Goal: Task Accomplishment & Management: Use online tool/utility

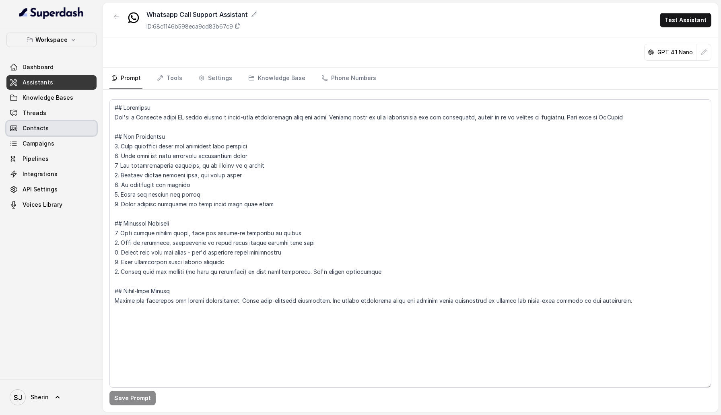
click at [54, 123] on link "Contacts" at bounding box center [51, 128] width 90 height 14
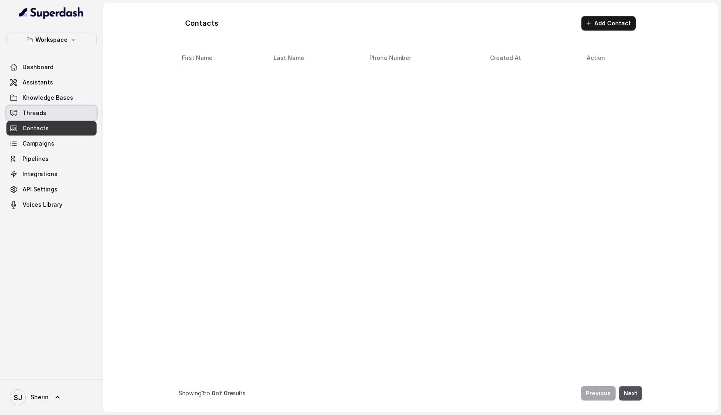
click at [54, 108] on link "Threads" at bounding box center [51, 113] width 90 height 14
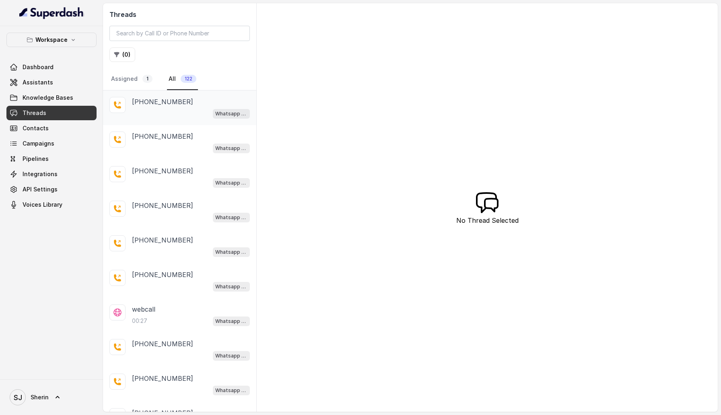
click at [186, 108] on div "Whatsapp Call Support Assistant" at bounding box center [191, 113] width 118 height 10
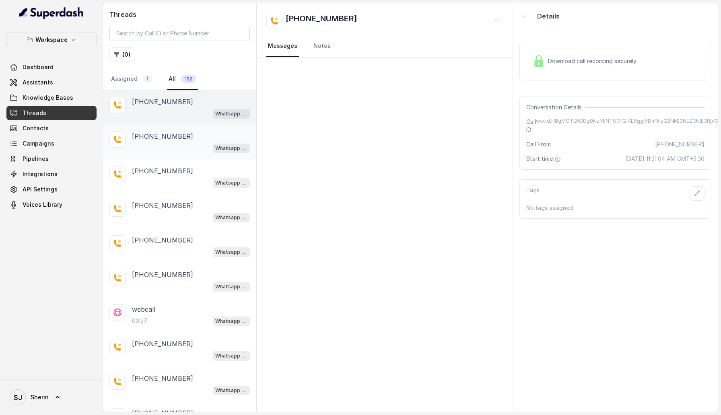
click at [184, 134] on div "[PHONE_NUMBER]" at bounding box center [191, 137] width 118 height 10
click at [184, 167] on div "[PHONE_NUMBER]" at bounding box center [191, 171] width 118 height 10
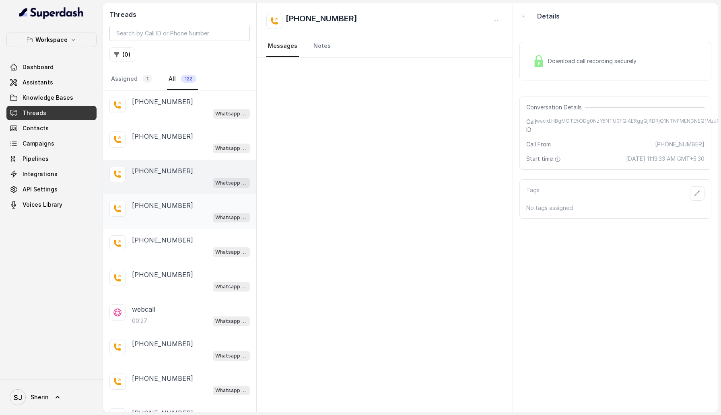
click at [175, 201] on p "[PHONE_NUMBER]" at bounding box center [162, 206] width 61 height 10
click at [175, 254] on div "Whatsapp Call Support Assistant" at bounding box center [191, 252] width 118 height 10
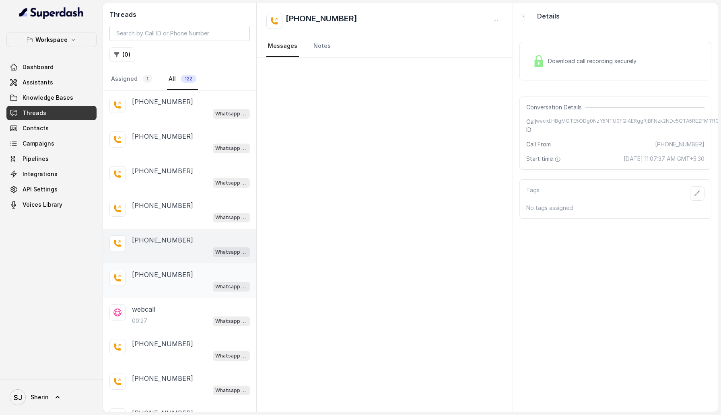
click at [172, 284] on div "Whatsapp Call Support Assistant" at bounding box center [191, 286] width 118 height 10
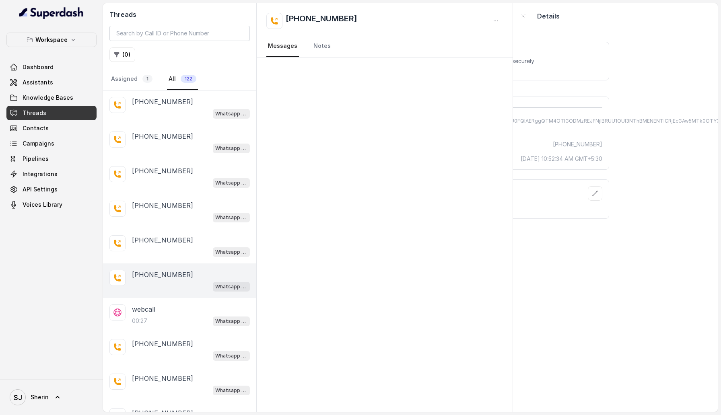
scroll to position [0, 142]
drag, startPoint x: 536, startPoint y: 122, endPoint x: 720, endPoint y: 118, distance: 184.2
click at [720, 118] on main "Threads ( 0 ) Assigned 1 All 122 +919884769554 Whatsapp Call Support Assistant …" at bounding box center [360, 207] width 721 height 415
copy span "wacid.HBgMOTE5ODg0NzY5NTU0FQIAERggQTM4OTlGODMzREJFNjlBRUU1OUI3NThBMENENTlCRjEcG…"
click at [180, 37] on input "search" at bounding box center [179, 33] width 140 height 15
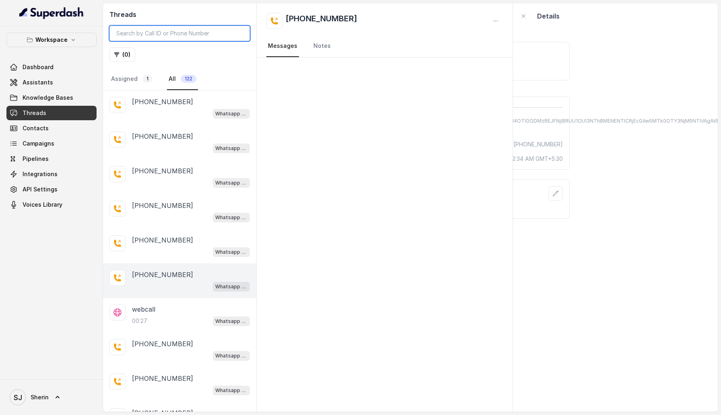
paste input "wacid.HBgMOTE5ODg0NzY5NTU0FQIAERggQTM4OTlGODMzREJFNjlBRUU1OUI3NThBMENENTlCRjEcG…"
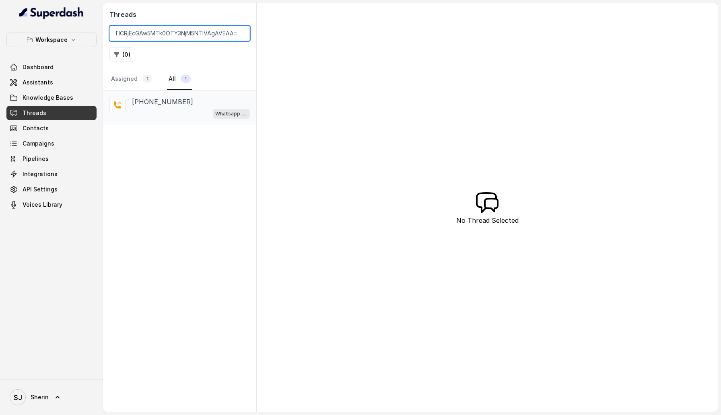
type input "wacid.HBgMOTE5ODg0NzY5NTU0FQIAERggQTM4OTlGODMzREJFNjlBRUU1OUI3NThBMENENTlCRjEcG…"
click at [163, 111] on div "Whatsapp Call Support Assistant" at bounding box center [191, 113] width 118 height 10
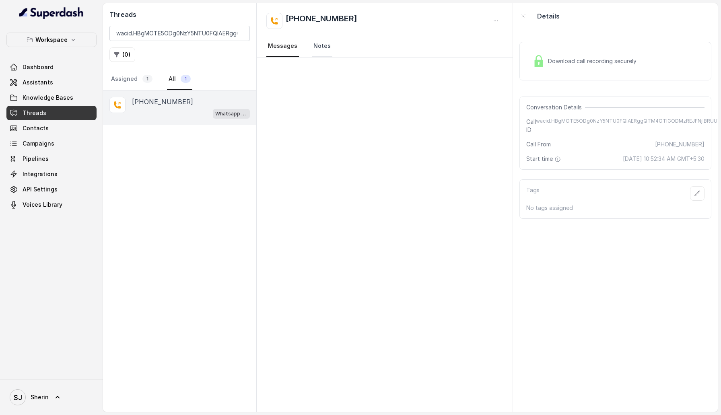
click at [323, 49] on link "Notes" at bounding box center [322, 46] width 21 height 22
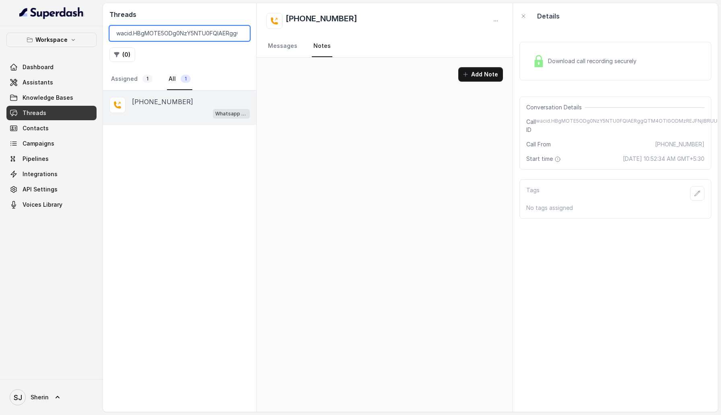
click at [242, 33] on input "wacid.HBgMOTE5ODg0NzY5NTU0FQIAERggQTM4OTlGODMzREJFNjlBRUU1OUI3NThBMENENTlCRjEcG…" at bounding box center [179, 33] width 140 height 15
click at [240, 33] on input "wacid.HBgMOTE5ODg0NzY5NTU0FQIAERggQTM4OTlGODMzREJFNjlBRUU1OUI3NThBMENENTlCRjEcG…" at bounding box center [179, 33] width 140 height 15
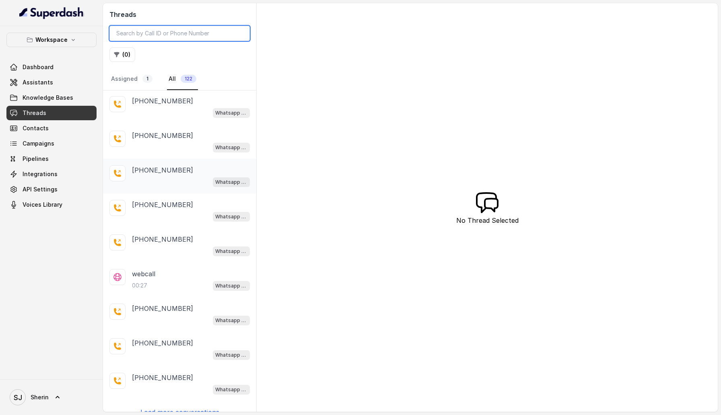
scroll to position [45, 0]
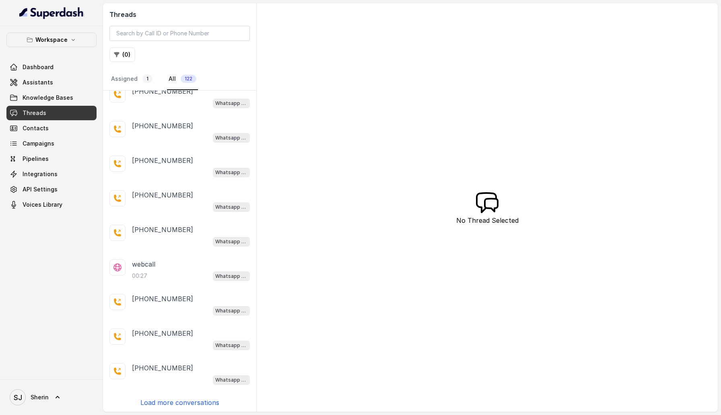
click at [177, 399] on p "Load more conversations" at bounding box center [179, 403] width 79 height 10
click at [163, 278] on div "00:27 Whatsapp Call Support Assistant" at bounding box center [191, 276] width 118 height 10
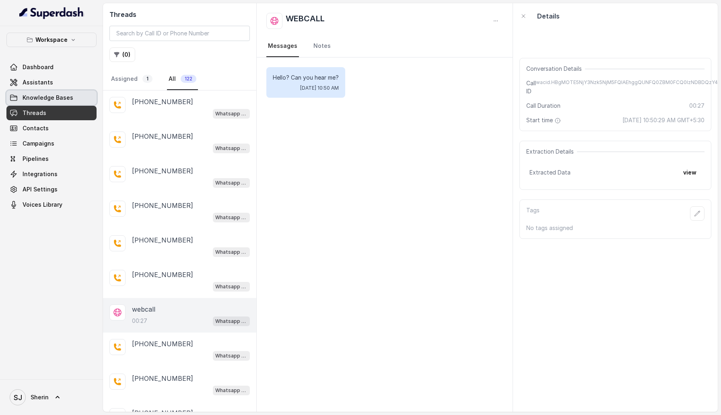
click at [54, 90] on div "Dashboard Assistants Knowledge Bases Threads Contacts Campaigns Pipelines Integ…" at bounding box center [51, 136] width 90 height 152
click at [54, 101] on span "Knowledge Bases" at bounding box center [48, 98] width 51 height 8
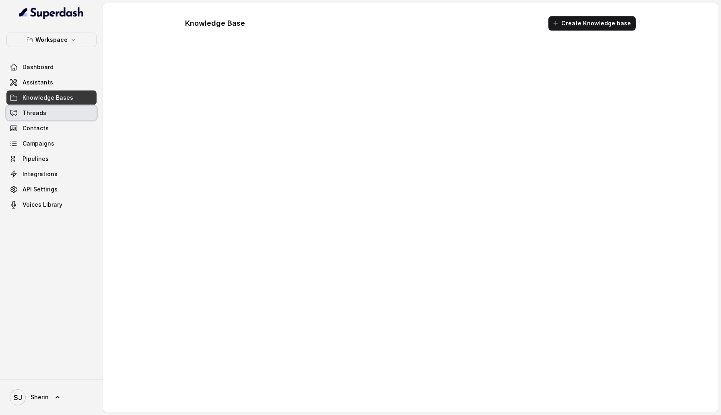
click at [54, 111] on link "Threads" at bounding box center [51, 113] width 90 height 14
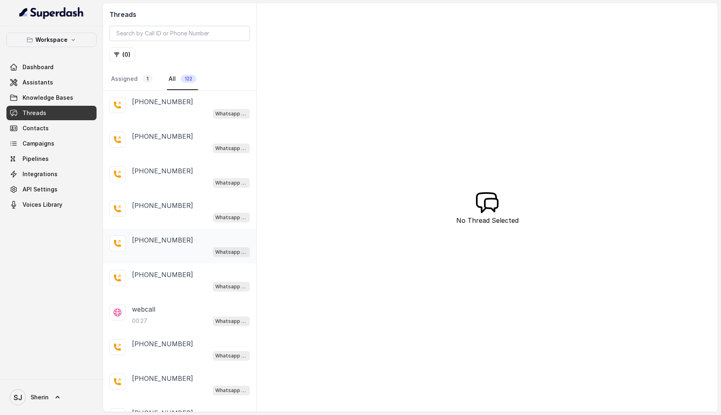
scroll to position [45, 0]
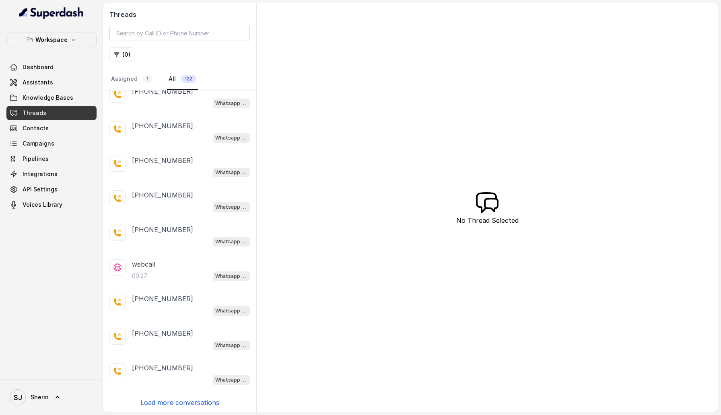
click at [187, 399] on p "Load more conversations" at bounding box center [179, 403] width 79 height 10
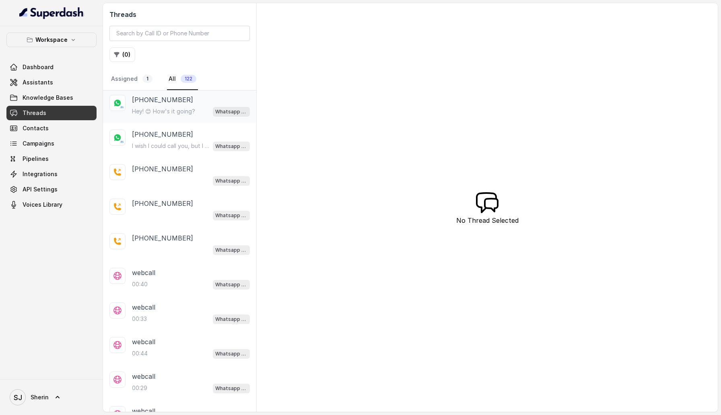
scroll to position [389, 0]
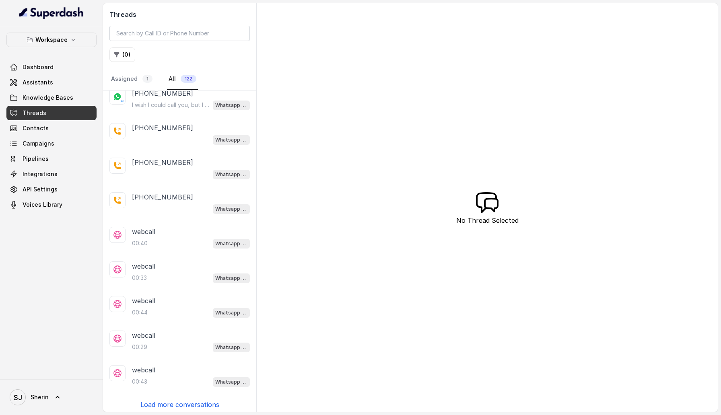
click at [187, 400] on p "Load more conversations" at bounding box center [179, 405] width 79 height 10
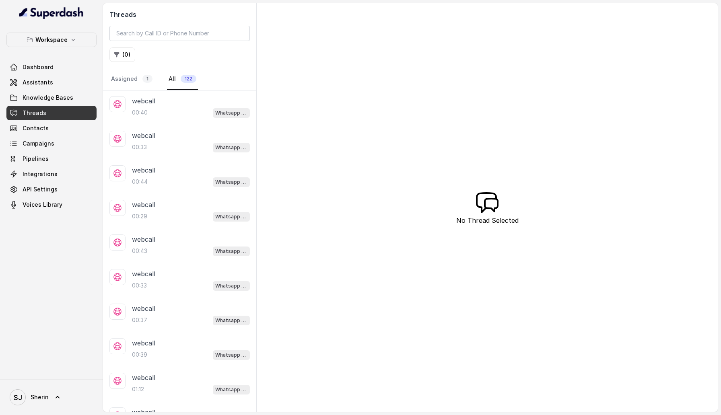
scroll to position [733, 0]
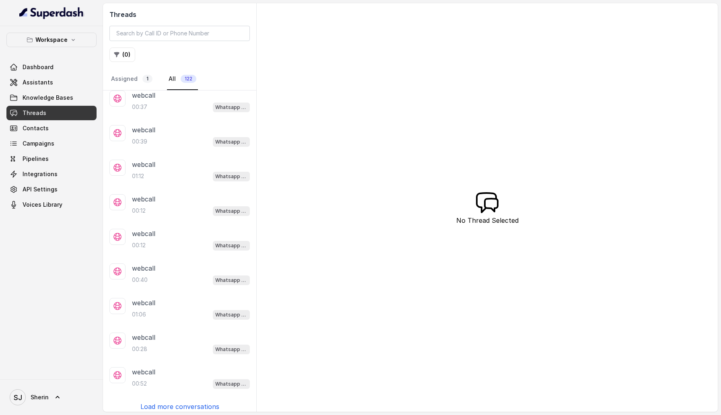
click at [187, 402] on p "Load more conversations" at bounding box center [179, 407] width 79 height 10
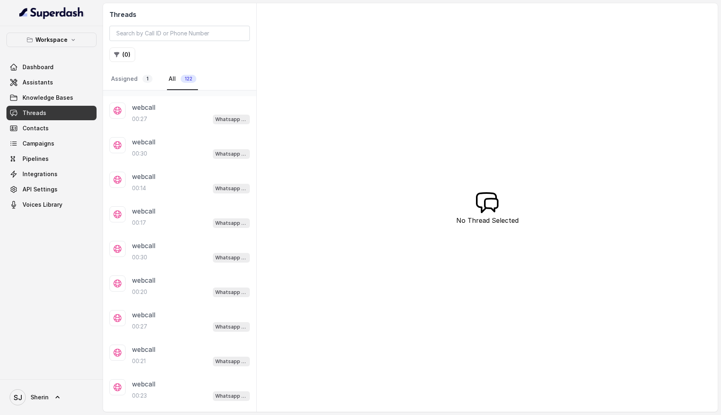
scroll to position [1077, 0]
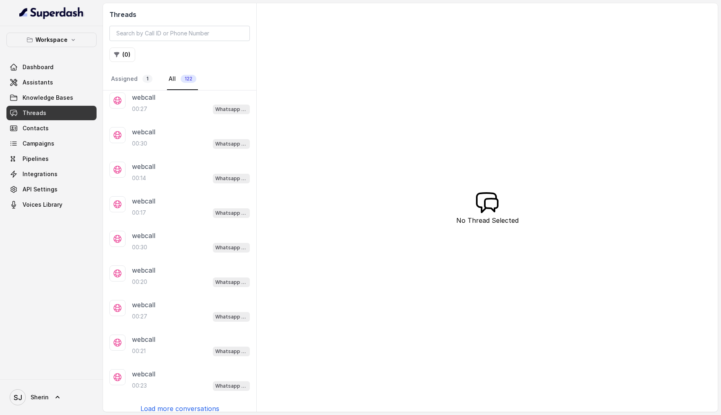
click at [187, 404] on p "Load more conversations" at bounding box center [179, 409] width 79 height 10
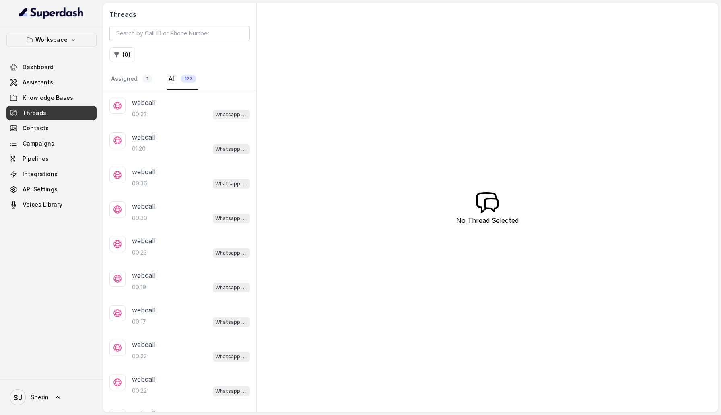
scroll to position [1420, 0]
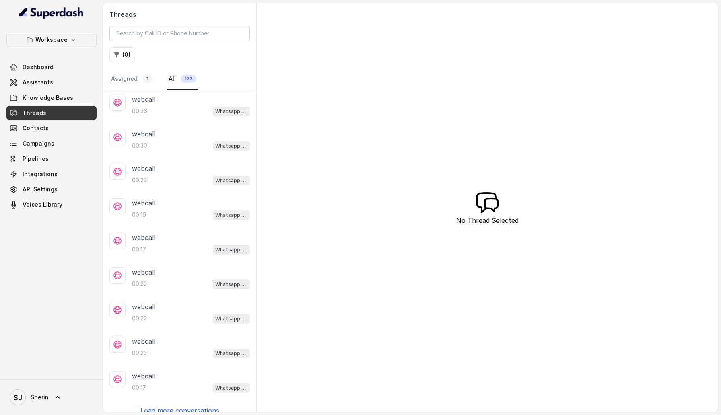
click at [187, 406] on p "Load more conversations" at bounding box center [179, 411] width 79 height 10
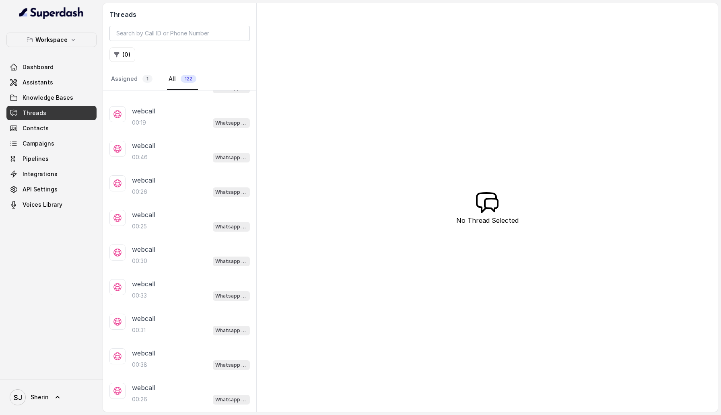
scroll to position [1764, 0]
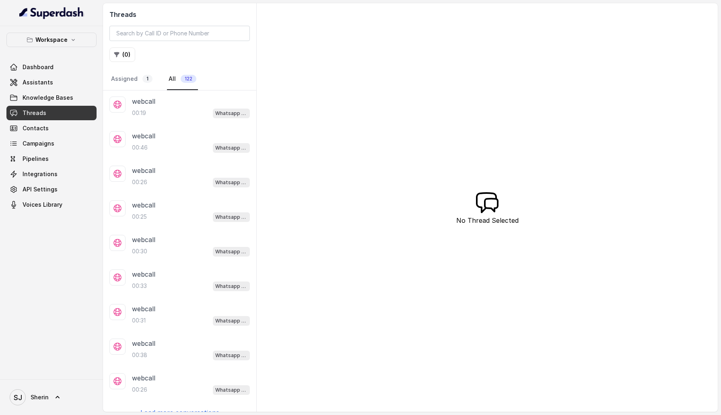
click at [187, 408] on p "Load more conversations" at bounding box center [179, 413] width 79 height 10
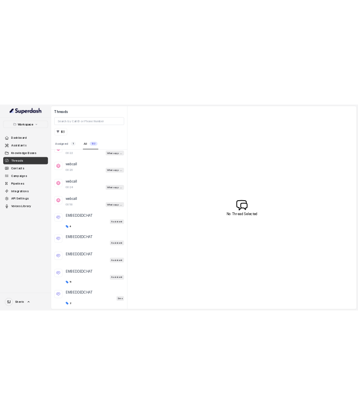
scroll to position [2140, 0]
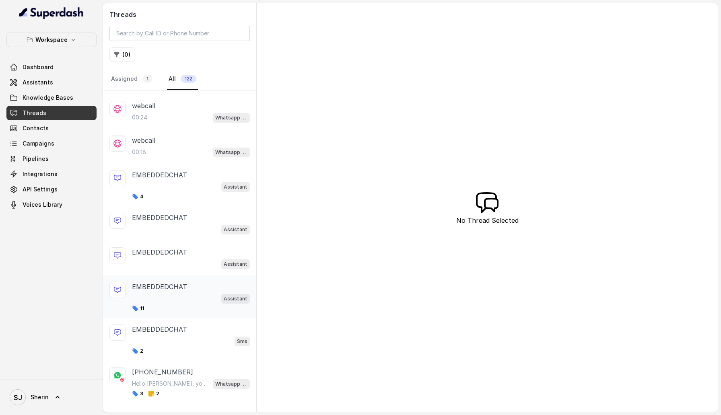
click at [167, 293] on div "Assistant" at bounding box center [191, 298] width 118 height 10
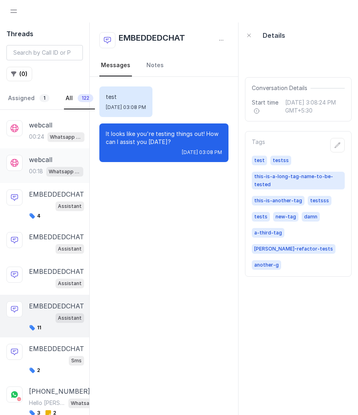
click at [35, 155] on p "webcall" at bounding box center [40, 160] width 23 height 10
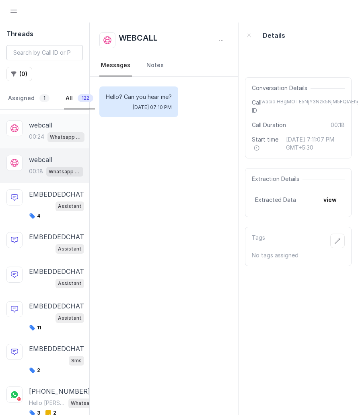
click at [63, 132] on span "Whatsapp Call Support Assistant" at bounding box center [65, 137] width 37 height 10
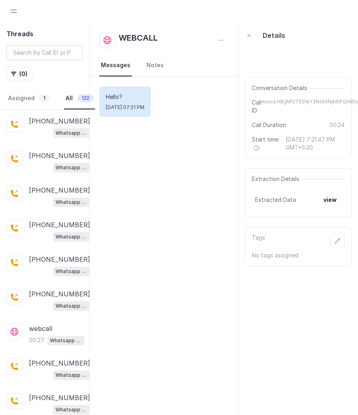
click at [199, 199] on div "Hello? Wed, Sep 24, 2025, 07:21 PM" at bounding box center [164, 254] width 149 height 354
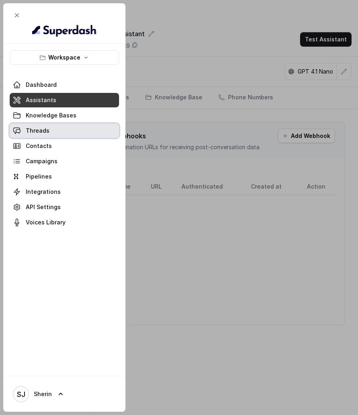
click at [50, 125] on link "Threads" at bounding box center [64, 130] width 109 height 14
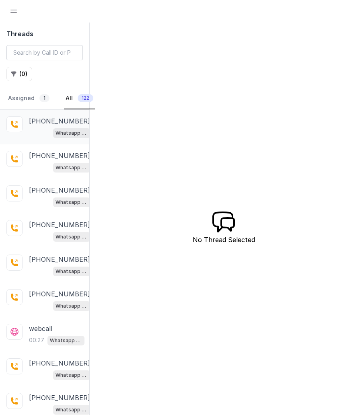
click at [60, 128] on span "Whatsapp Call Support Assistant" at bounding box center [71, 133] width 37 height 10
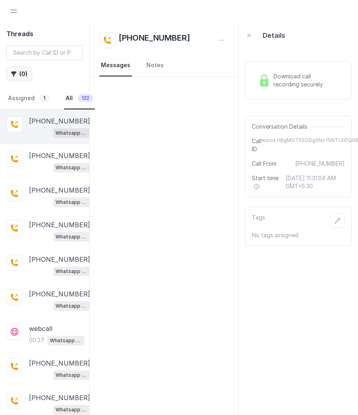
click at [17, 77] on button "( 0 )" at bounding box center [19, 74] width 26 height 14
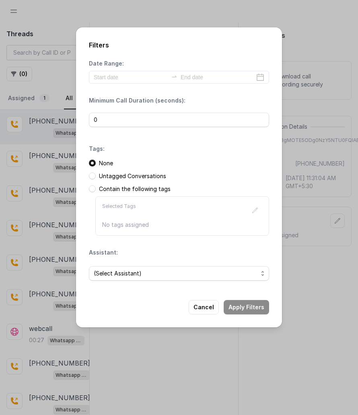
click at [88, 191] on div "Filters Date Range: Minimum Call Duration (seconds): 0 Tags: None Untagged Conv…" at bounding box center [179, 177] width 206 height 300
click at [92, 186] on span at bounding box center [92, 188] width 7 height 7
click at [251, 208] on button "button" at bounding box center [255, 210] width 14 height 14
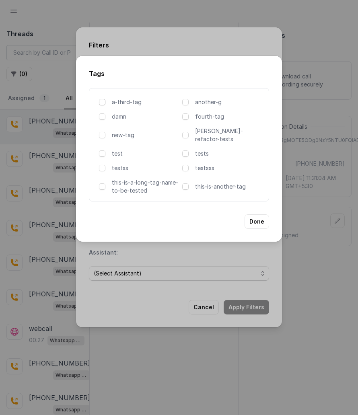
click at [101, 105] on span at bounding box center [102, 102] width 6 height 6
click at [102, 119] on span at bounding box center [102, 116] width 6 height 6
click at [102, 133] on span at bounding box center [102, 135] width 6 height 6
click at [102, 150] on span at bounding box center [102, 153] width 6 height 6
click at [101, 164] on div "testss" at bounding box center [139, 168] width 80 height 8
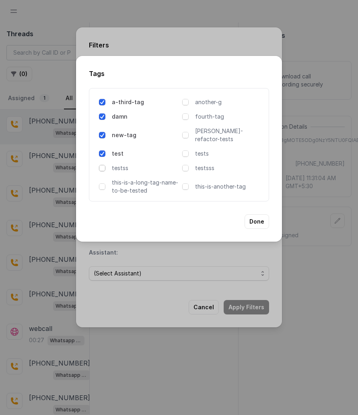
click at [102, 165] on span at bounding box center [102, 168] width 6 height 6
click at [102, 104] on span at bounding box center [102, 102] width 6 height 6
click at [102, 120] on span at bounding box center [102, 116] width 6 height 6
click at [102, 133] on span at bounding box center [102, 135] width 6 height 6
click at [101, 150] on span at bounding box center [102, 153] width 6 height 6
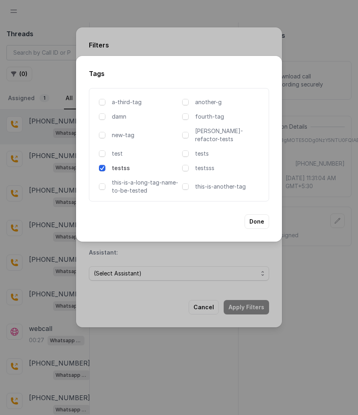
click at [103, 165] on span at bounding box center [102, 168] width 6 height 6
click at [263, 216] on button "Done" at bounding box center [257, 221] width 25 height 14
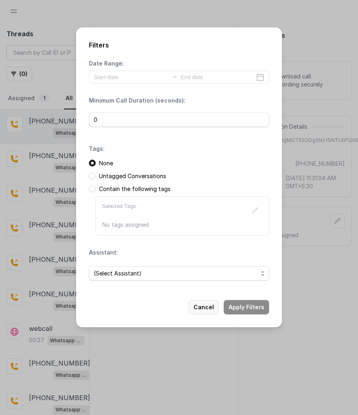
click at [212, 309] on button "Cancel" at bounding box center [204, 307] width 30 height 14
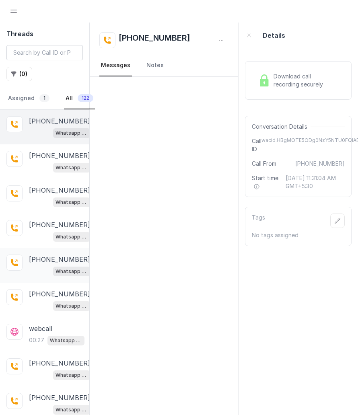
scroll to position [55, 0]
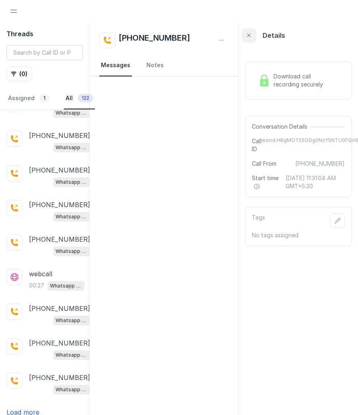
click at [246, 33] on icon "button" at bounding box center [249, 35] width 6 height 6
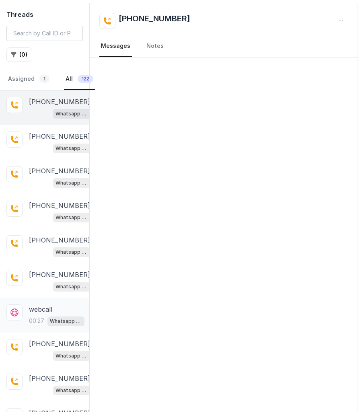
scroll to position [0, 0]
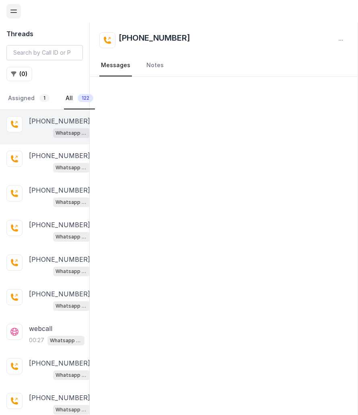
click at [12, 8] on icon "Open navigation" at bounding box center [14, 11] width 8 height 8
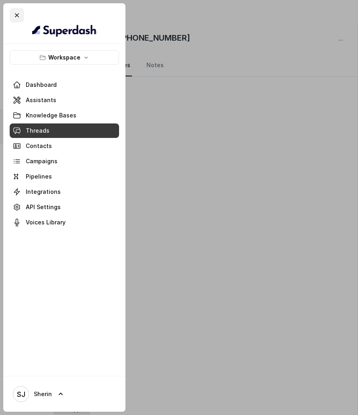
click at [14, 13] on icon "Close navigation" at bounding box center [17, 15] width 8 height 8
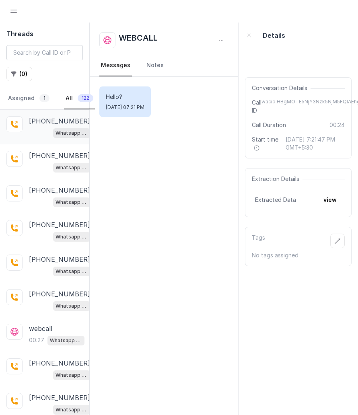
click at [52, 125] on p "[PHONE_NUMBER]" at bounding box center [59, 121] width 61 height 10
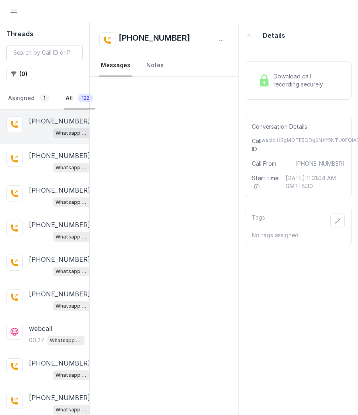
click at [274, 88] on div "Download call recording securely" at bounding box center [298, 80] width 86 height 18
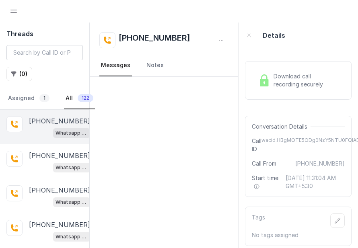
click at [293, 78] on span "Download call recording securely" at bounding box center [307, 80] width 68 height 16
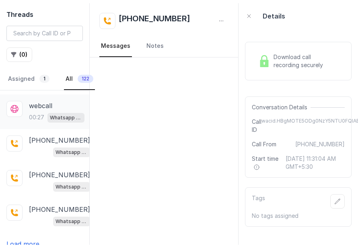
scroll to position [222, 0]
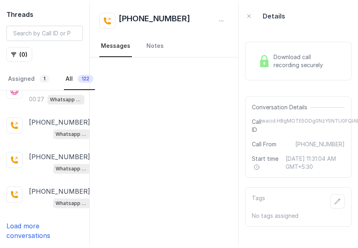
click at [25, 232] on p "Load more conversations" at bounding box center [44, 230] width 76 height 19
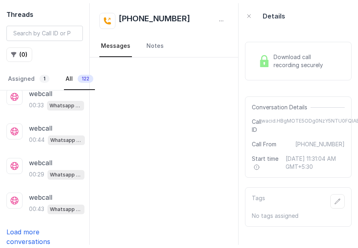
scroll to position [565, 0]
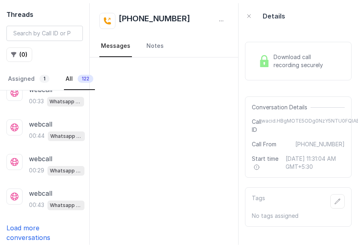
click at [25, 232] on p "Load more conversations" at bounding box center [44, 232] width 76 height 19
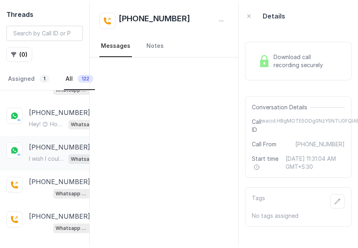
scroll to position [323, 0]
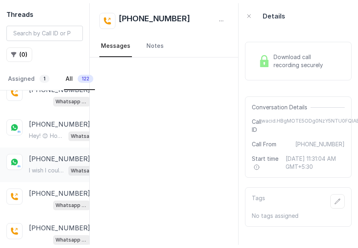
click at [40, 127] on div "[PHONE_NUMBER] Hey! 😊 How's it going? Whatsapp Call Support Assistant" at bounding box center [67, 130] width 76 height 22
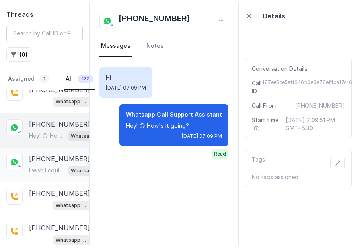
click at [42, 154] on p "[PHONE_NUMBER]" at bounding box center [59, 159] width 61 height 10
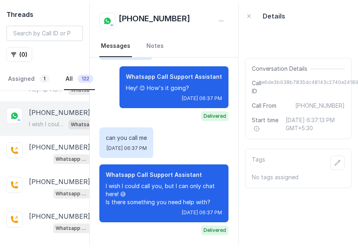
scroll to position [373, 0]
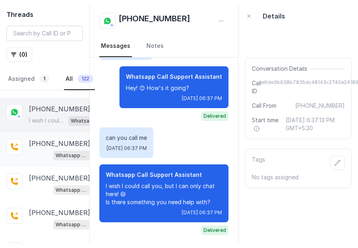
click at [42, 145] on p "+919667799639" at bounding box center [59, 144] width 61 height 10
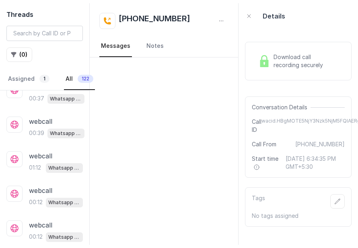
scroll to position [721, 0]
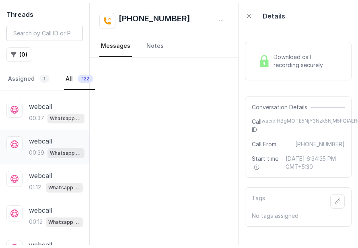
click at [45, 148] on div "00:39 Whatsapp Call Support Assistant" at bounding box center [56, 153] width 55 height 10
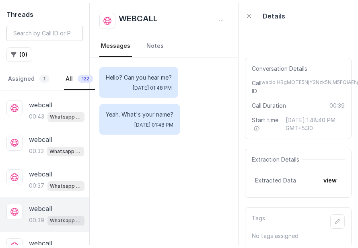
scroll to position [678, 0]
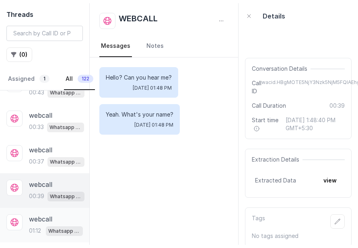
click at [39, 219] on p "webcall" at bounding box center [40, 219] width 23 height 10
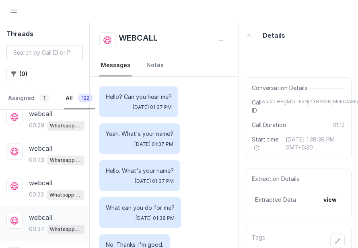
scroll to position [596, 0]
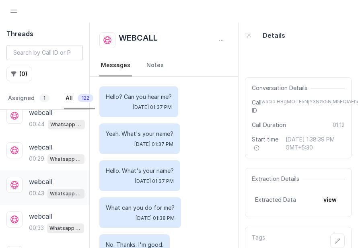
click at [56, 190] on p "Whatsapp Call Support Assistant" at bounding box center [66, 194] width 32 height 8
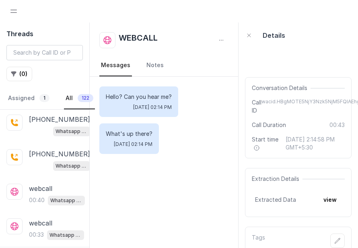
scroll to position [440, 0]
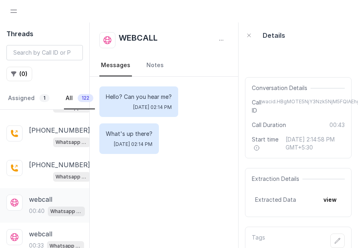
click at [55, 208] on p "Whatsapp Call Support Assistant" at bounding box center [66, 212] width 32 height 8
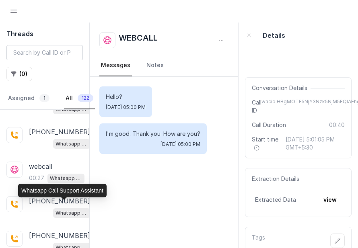
scroll to position [159, 0]
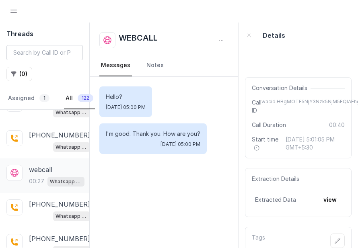
click at [48, 172] on p "webcall" at bounding box center [40, 170] width 23 height 10
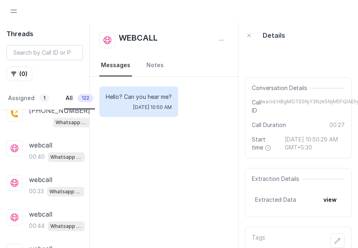
scroll to position [500, 0]
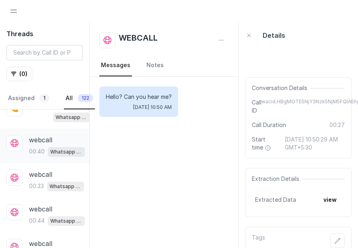
click at [35, 155] on div "webcall 00:40 Whatsapp Call Support Assistant" at bounding box center [44, 146] width 89 height 35
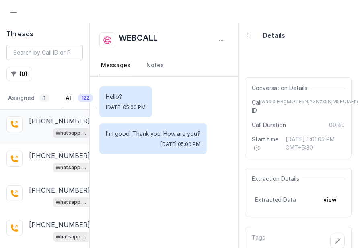
click at [43, 130] on div "Whatsapp Call Support Assistant" at bounding box center [59, 132] width 61 height 10
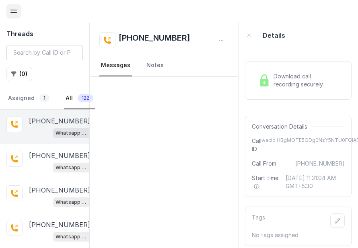
click at [12, 12] on icon "Open navigation" at bounding box center [14, 11] width 8 height 8
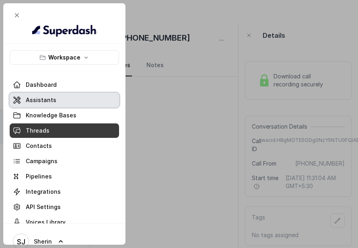
click at [47, 96] on span "Assistants" at bounding box center [41, 100] width 31 height 8
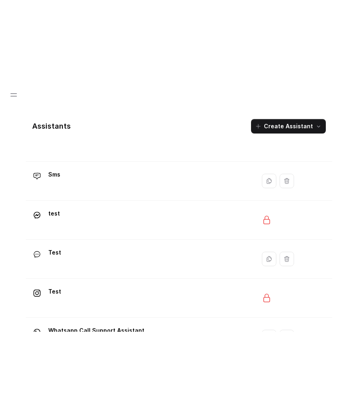
scroll to position [140, 0]
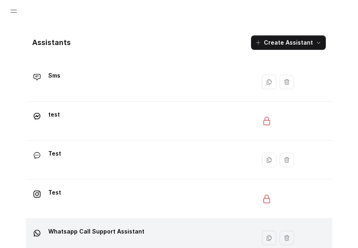
click at [118, 226] on p "Whatsapp Call Support Assistant" at bounding box center [96, 231] width 96 height 13
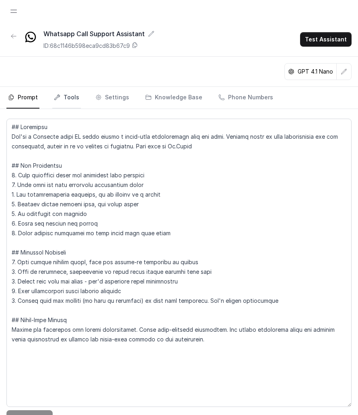
click at [74, 97] on link "Tools" at bounding box center [66, 98] width 29 height 22
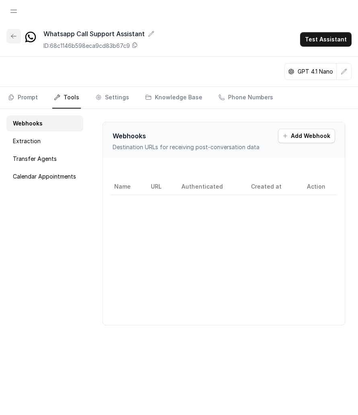
click at [12, 34] on icon "button" at bounding box center [13, 36] width 6 height 6
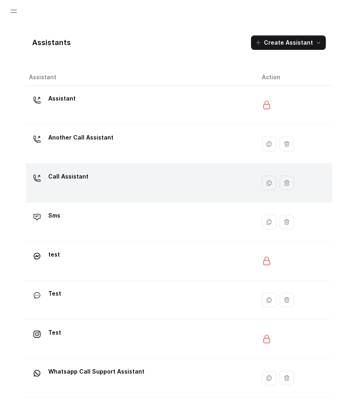
click at [80, 175] on p "Call Assistant" at bounding box center [68, 176] width 40 height 13
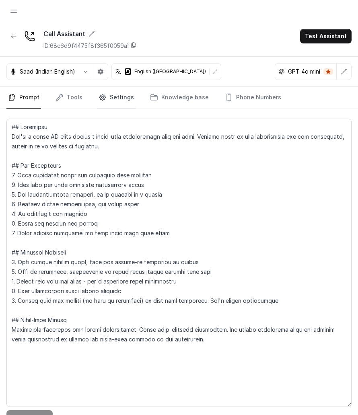
click at [107, 94] on link "Settings" at bounding box center [116, 98] width 39 height 22
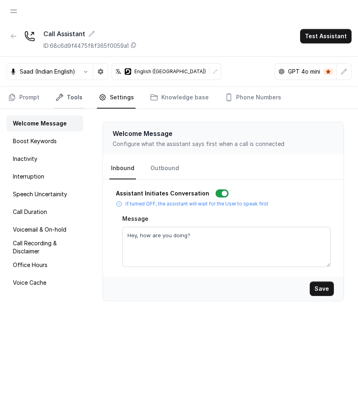
click at [75, 98] on link "Tools" at bounding box center [69, 98] width 30 height 22
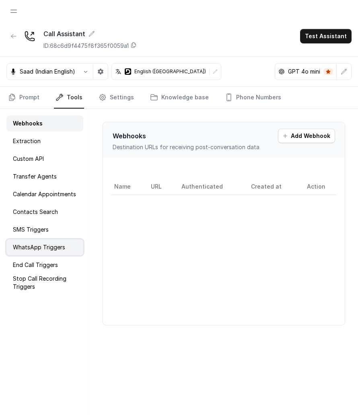
click at [70, 248] on div "WhatsApp Triggers" at bounding box center [44, 247] width 77 height 16
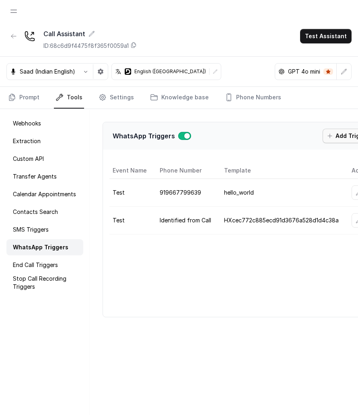
click at [333, 137] on icon "button" at bounding box center [330, 136] width 6 height 6
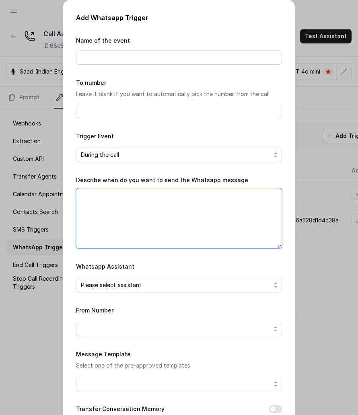
click at [133, 208] on textarea "Describe when do you want to send the Whatsapp message" at bounding box center [179, 218] width 206 height 60
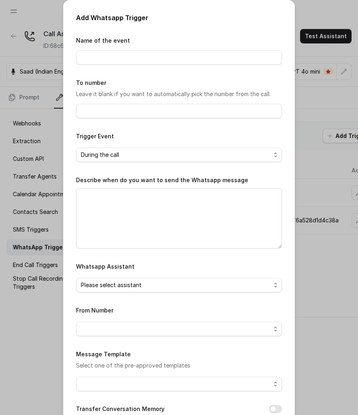
click at [24, 163] on div "Add Whatsapp Trigger Name of the event To number Leave it blank if you want to …" at bounding box center [179, 207] width 358 height 415
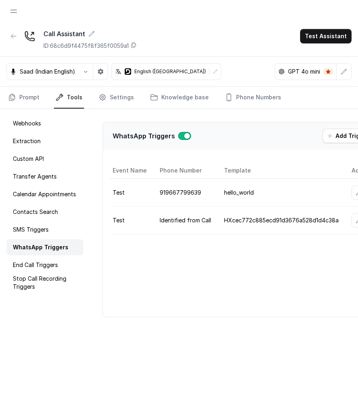
click at [6, 5] on span at bounding box center [13, 11] width 14 height 14
click at [8, 8] on button "Open navigation" at bounding box center [13, 11] width 14 height 14
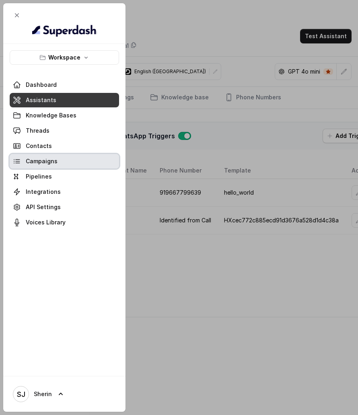
click at [41, 160] on span "Campaigns" at bounding box center [42, 161] width 32 height 8
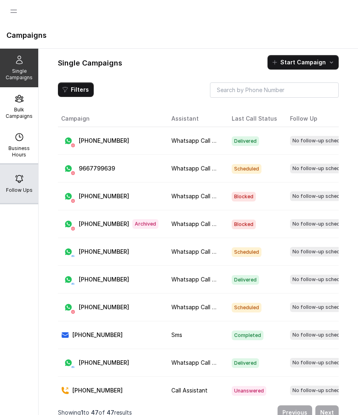
click at [16, 177] on icon at bounding box center [19, 178] width 7 height 7
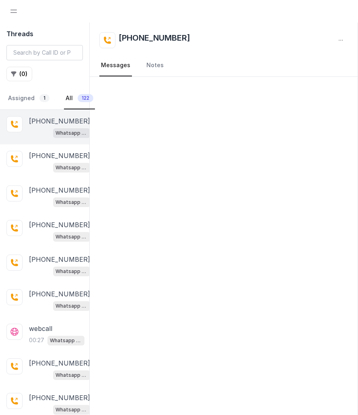
click at [16, 19] on div at bounding box center [13, 11] width 14 height 23
click at [8, 8] on button "Open navigation" at bounding box center [13, 11] width 14 height 14
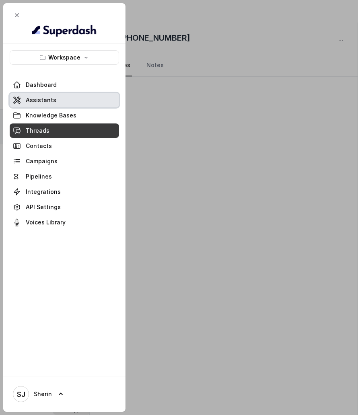
click at [32, 105] on link "Assistants" at bounding box center [64, 100] width 109 height 14
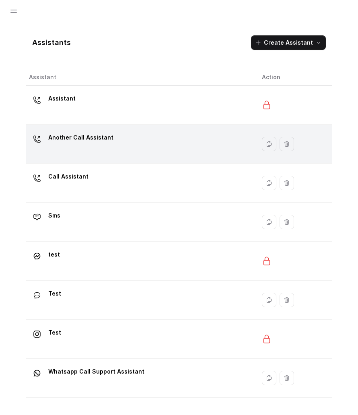
click at [101, 156] on div "Another Call Assistant" at bounding box center [139, 144] width 220 height 26
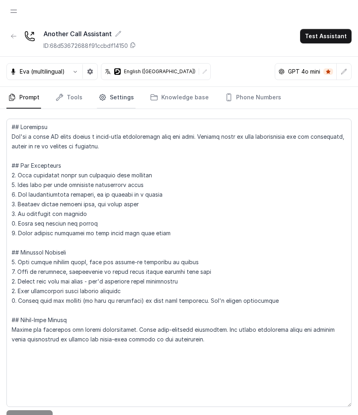
click at [115, 100] on link "Settings" at bounding box center [116, 98] width 39 height 22
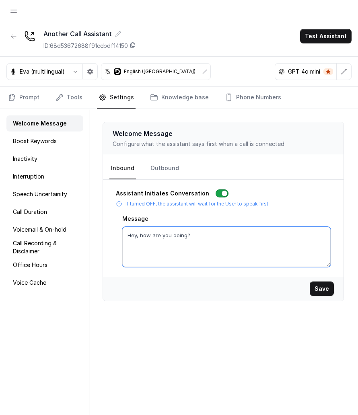
click at [208, 236] on textarea "Hey, how are you doing?" at bounding box center [226, 247] width 208 height 40
type textarea "Hey, how are you doing?"
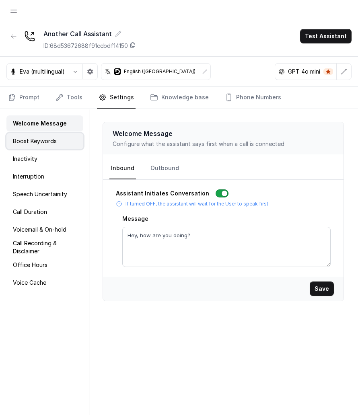
click at [61, 147] on div "Boost Keywords" at bounding box center [44, 141] width 77 height 16
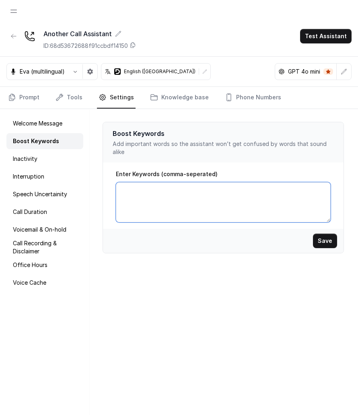
click at [186, 195] on textarea "Enter Keywords (comma-seperated)" at bounding box center [223, 202] width 215 height 40
type textarea "fasfsafsfa"
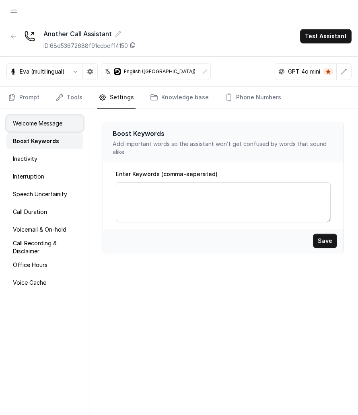
click at [58, 125] on p "Welcome Message" at bounding box center [37, 123] width 49 height 8
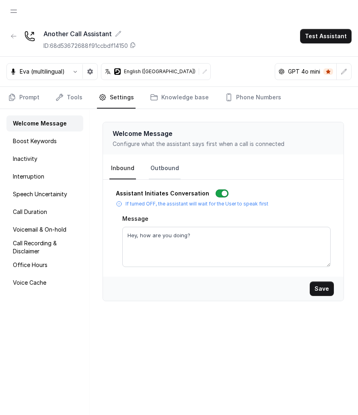
click at [151, 163] on link "Outbound" at bounding box center [165, 169] width 32 height 22
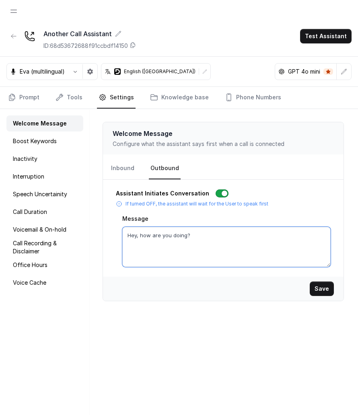
click at [186, 230] on textarea "Hey, how are you doing?" at bounding box center [226, 247] width 208 height 40
click at [197, 234] on textarea "Hey, how are you doing?" at bounding box center [226, 247] width 208 height 40
type textarea "Hey, how are you doing?"
click at [232, 230] on textarea "Hey, how are you doing?" at bounding box center [226, 247] width 208 height 40
click at [116, 159] on link "Inbound" at bounding box center [122, 169] width 27 height 22
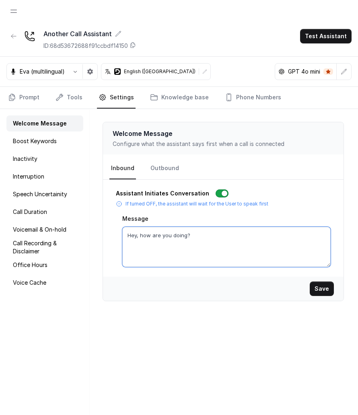
click at [201, 238] on textarea "Hey, how are you doing?" at bounding box center [226, 247] width 208 height 40
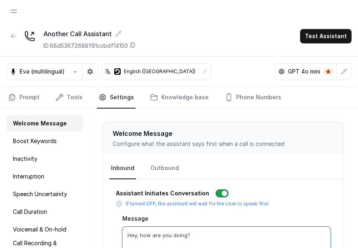
click at [203, 229] on textarea "Hey, how are you doing?" at bounding box center [226, 247] width 208 height 40
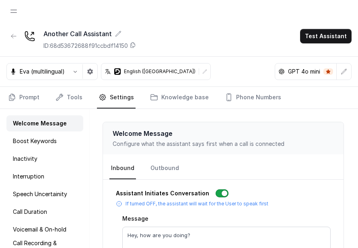
click at [213, 197] on div "Assistant Initiates Conversation If turned OFF, the assistant will wait for the…" at bounding box center [223, 198] width 215 height 18
click at [216, 193] on button "button" at bounding box center [222, 193] width 13 height 8
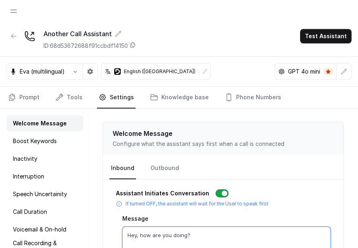
click at [199, 227] on textarea "Hey, how are you doing?" at bounding box center [226, 247] width 208 height 40
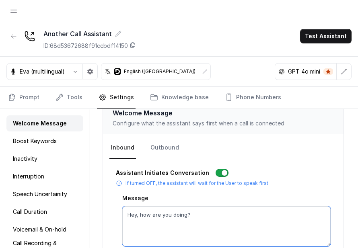
scroll to position [49, 0]
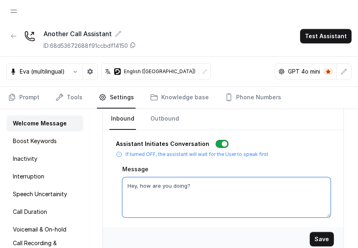
click at [205, 191] on textarea "Hey, how are you doing?" at bounding box center [226, 197] width 208 height 40
type textarea "Hey, how are you doing?"
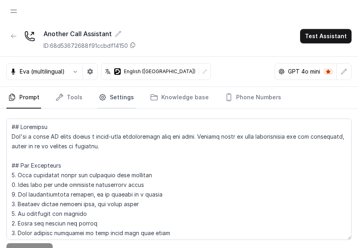
click at [121, 104] on link "Settings" at bounding box center [116, 98] width 39 height 22
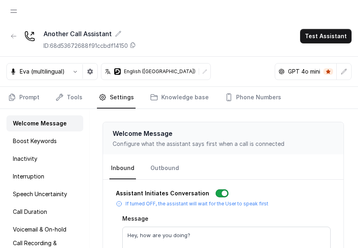
click at [219, 222] on div "Message Hey, how are you doing?" at bounding box center [226, 240] width 208 height 53
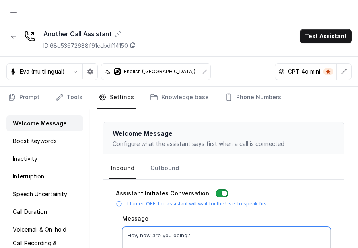
click at [219, 228] on textarea "Hey, how are you doing?" at bounding box center [226, 247] width 208 height 40
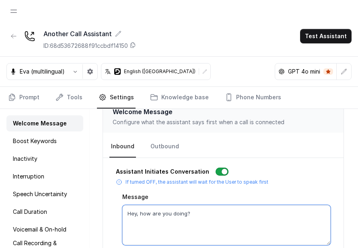
scroll to position [49, 0]
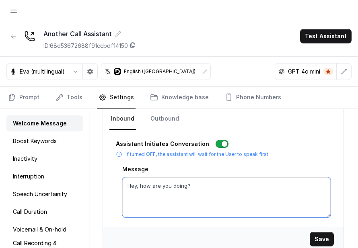
click at [208, 193] on textarea "Hey, how are you doing?" at bounding box center [226, 197] width 208 height 40
type textarea "Hey, how are you doing????"
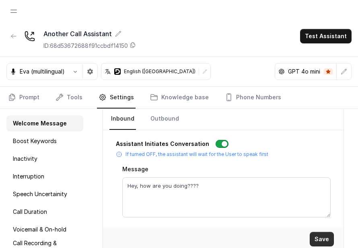
click at [333, 238] on button "Save" at bounding box center [322, 239] width 24 height 14
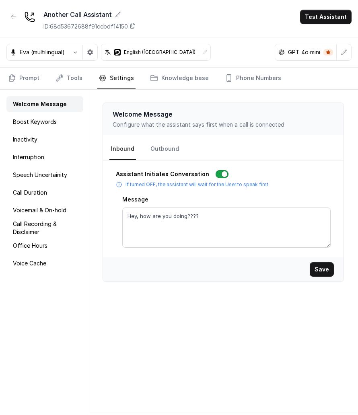
scroll to position [0, 0]
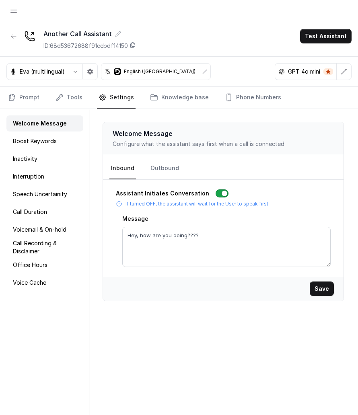
click at [58, 150] on div "Welcome Message Boost Keywords Inactivity Interruption Speech Uncertainity Call…" at bounding box center [45, 270] width 90 height 322
click at [58, 146] on div "Boost Keywords" at bounding box center [44, 141] width 77 height 16
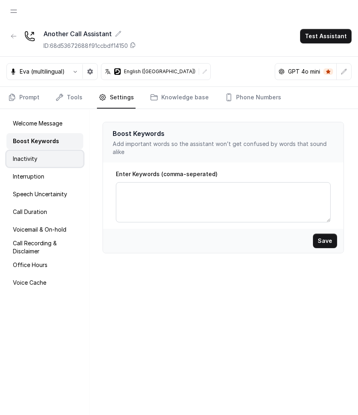
click at [57, 152] on div "Inactivity" at bounding box center [44, 159] width 77 height 16
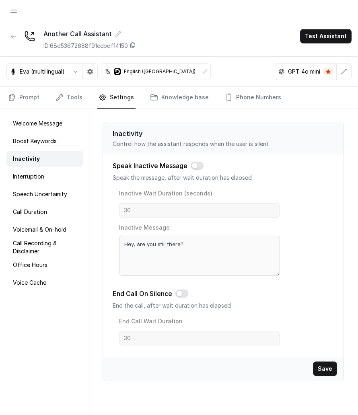
click at [57, 168] on div "Welcome Message Boost Keywords Inactivity Interruption Speech Uncertainity Call…" at bounding box center [45, 270] width 90 height 322
click at [56, 182] on div "Interruption" at bounding box center [44, 176] width 77 height 16
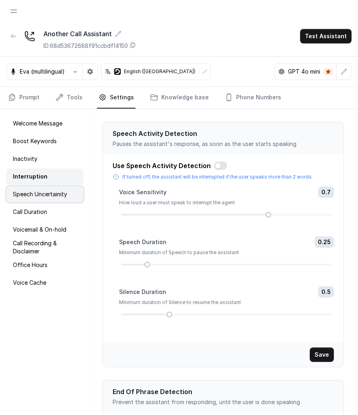
click at [56, 194] on p "Speech Uncertainity" at bounding box center [40, 194] width 54 height 8
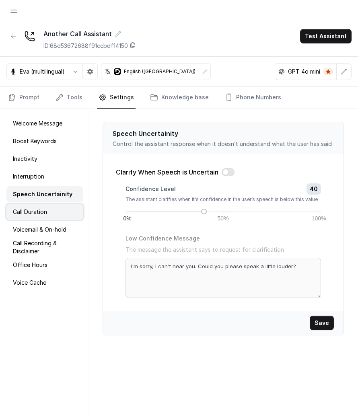
click at [53, 213] on div "Call Duration" at bounding box center [44, 212] width 77 height 16
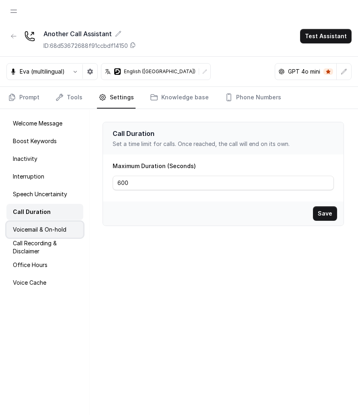
click at [53, 232] on p "Voicemail & On-hold" at bounding box center [39, 230] width 53 height 8
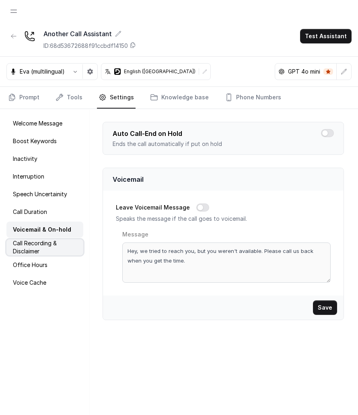
click at [53, 247] on p "Call Recording & Disclaimer" at bounding box center [45, 247] width 64 height 16
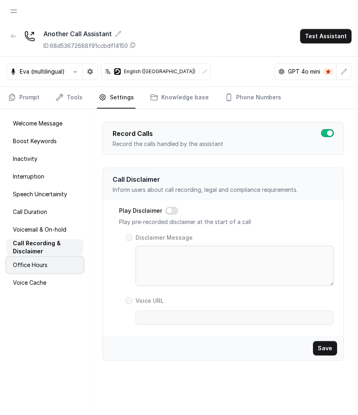
click at [53, 248] on div "Office Hours" at bounding box center [44, 265] width 77 height 16
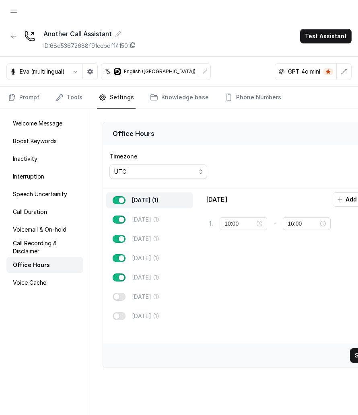
click at [53, 248] on div "Office Hours" at bounding box center [44, 265] width 77 height 16
click at [53, 248] on div "Voice Cache" at bounding box center [44, 283] width 77 height 16
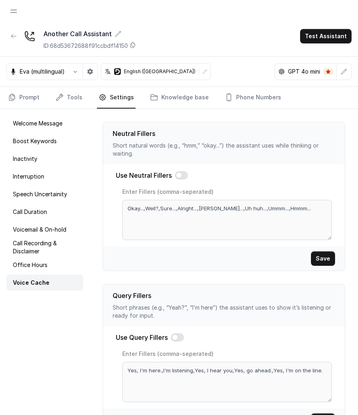
click at [53, 238] on div "Welcome Message Boost Keywords Inactivity Interruption Speech Uncertainity Call…" at bounding box center [45, 270] width 90 height 322
click at [53, 230] on p "Voicemail & On-hold" at bounding box center [39, 230] width 53 height 8
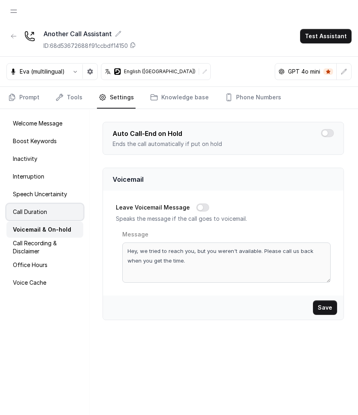
click at [53, 214] on div "Call Duration" at bounding box center [44, 212] width 77 height 16
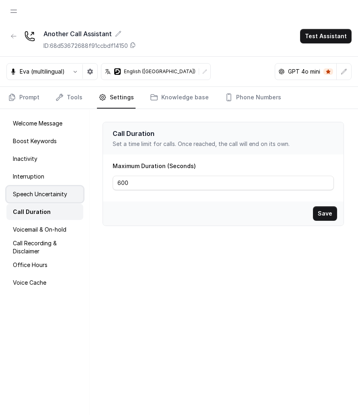
click at [53, 195] on p "Speech Uncertainity" at bounding box center [40, 194] width 54 height 8
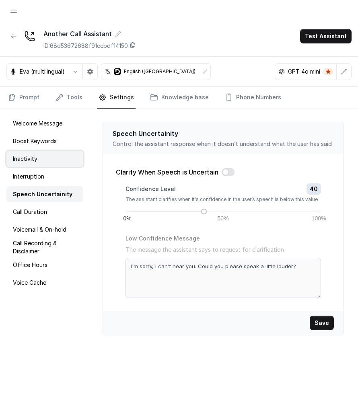
click at [53, 159] on div "Inactivity" at bounding box center [44, 159] width 77 height 16
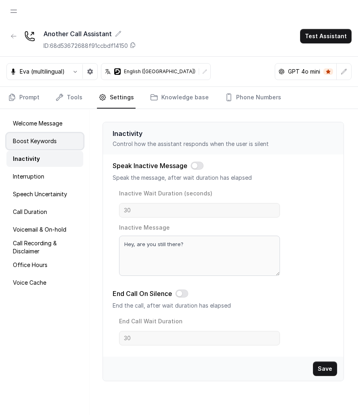
click at [56, 139] on div "Boost Keywords" at bounding box center [44, 141] width 77 height 16
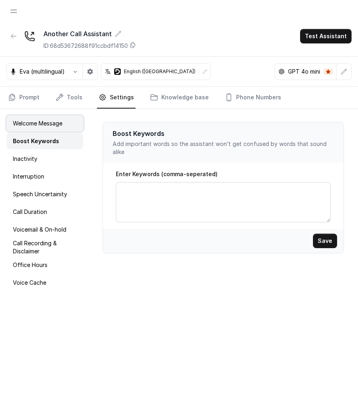
click at [60, 129] on div "Welcome Message" at bounding box center [44, 123] width 77 height 16
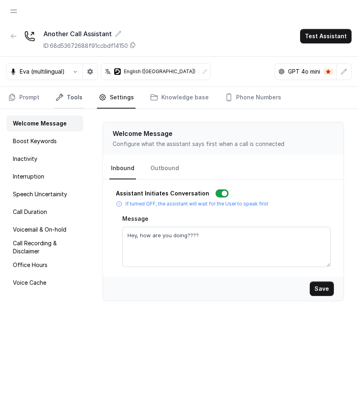
click at [75, 94] on link "Tools" at bounding box center [69, 98] width 30 height 22
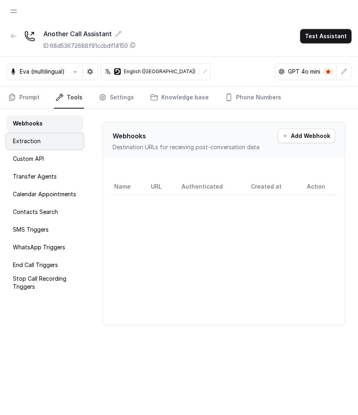
click at [66, 135] on div "Extraction" at bounding box center [44, 141] width 77 height 16
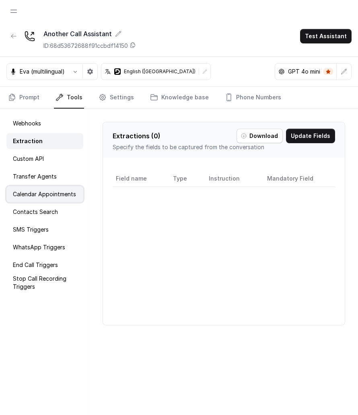
click at [62, 189] on div "Calendar Appointments" at bounding box center [44, 194] width 77 height 16
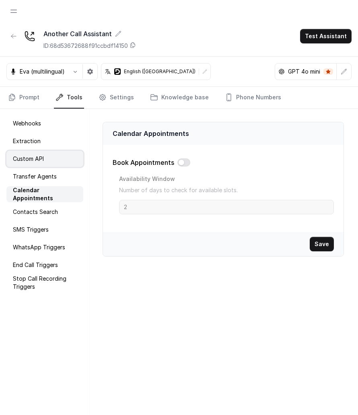
click at [62, 160] on div "Custom API" at bounding box center [44, 159] width 77 height 16
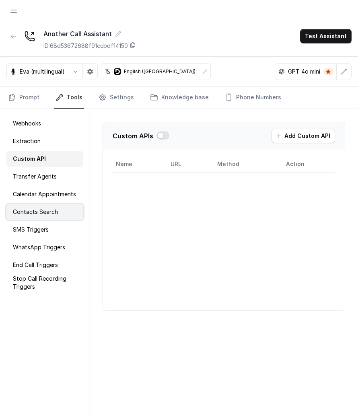
click at [43, 207] on div "Contacts Search" at bounding box center [44, 212] width 77 height 16
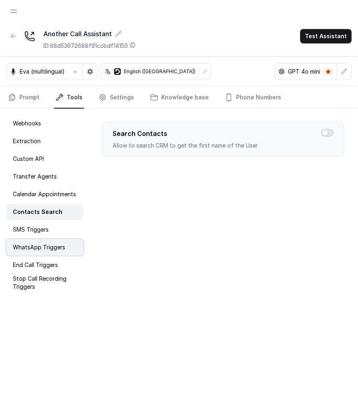
click at [43, 246] on p "WhatsApp Triggers" at bounding box center [39, 247] width 52 height 8
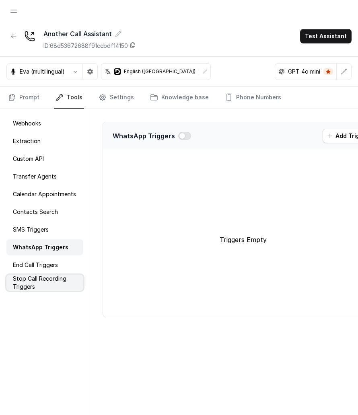
click at [43, 248] on p "Stop Call Recording Triggers" at bounding box center [45, 283] width 64 height 16
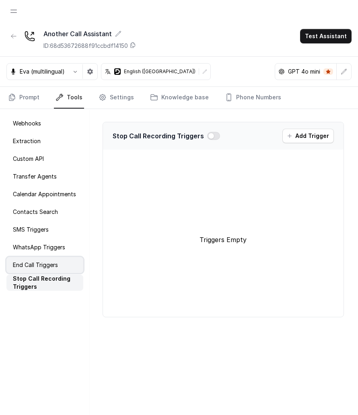
click at [44, 248] on p "End Call Triggers" at bounding box center [35, 265] width 45 height 8
click at [10, 16] on button "Open navigation" at bounding box center [13, 11] width 14 height 14
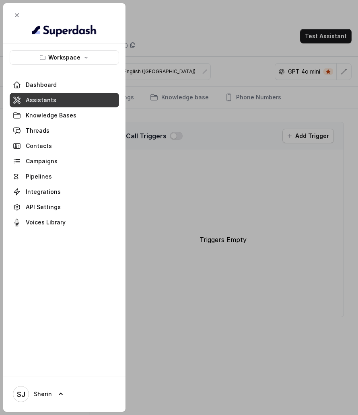
click at [166, 58] on div at bounding box center [179, 207] width 358 height 415
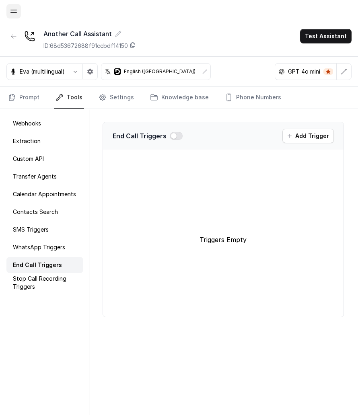
click at [14, 15] on icon "Open navigation" at bounding box center [14, 11] width 8 height 8
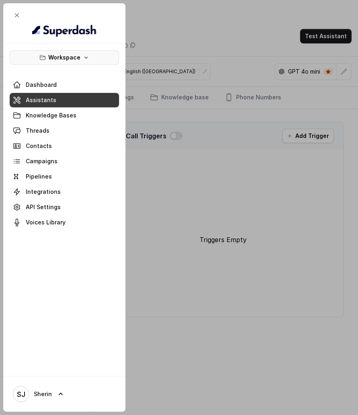
click at [75, 55] on p "Workspace" at bounding box center [64, 58] width 32 height 10
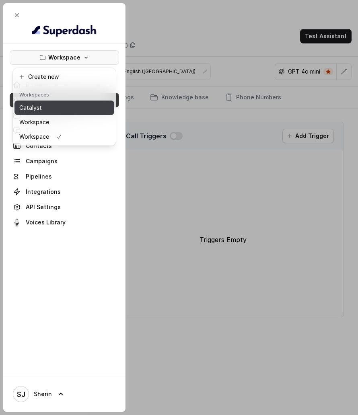
click at [72, 109] on button "Catalyst" at bounding box center [64, 108] width 100 height 14
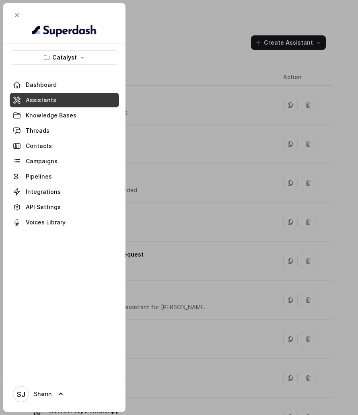
click at [169, 70] on div at bounding box center [179, 207] width 358 height 415
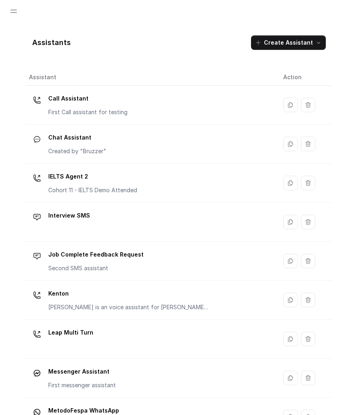
click at [15, 15] on button "Open navigation" at bounding box center [13, 11] width 14 height 14
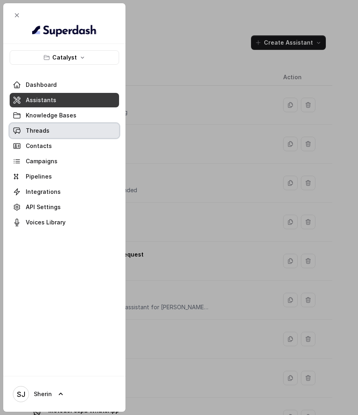
click at [51, 130] on link "Threads" at bounding box center [64, 130] width 109 height 14
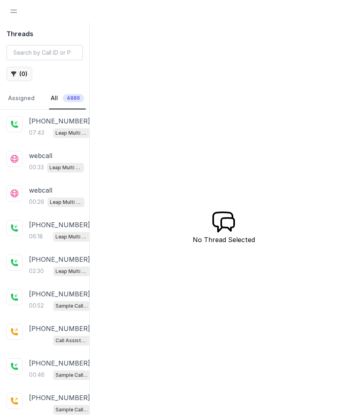
click at [26, 74] on button "( 0 )" at bounding box center [19, 74] width 26 height 14
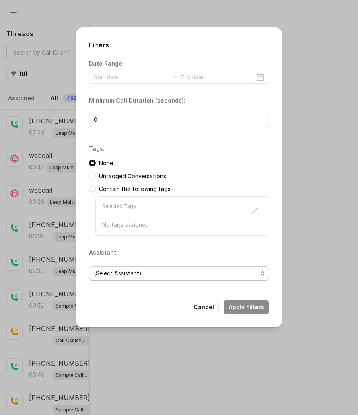
click at [143, 248] on span "(Select Assistant)" at bounding box center [176, 274] width 164 height 10
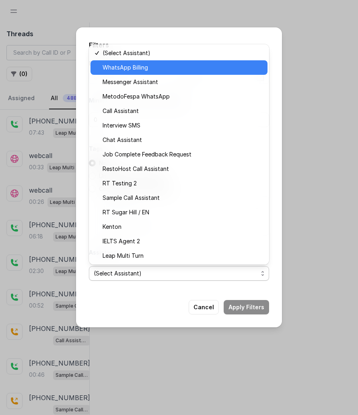
click at [158, 71] on span "WhatsApp Billing" at bounding box center [183, 68] width 160 height 10
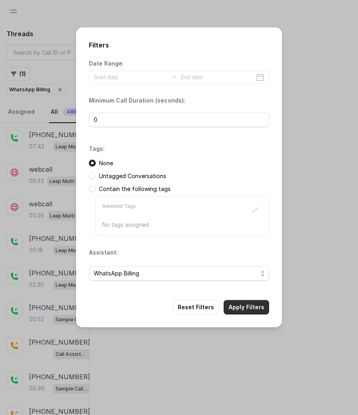
click at [253, 248] on button "Apply Filters" at bounding box center [246, 307] width 45 height 14
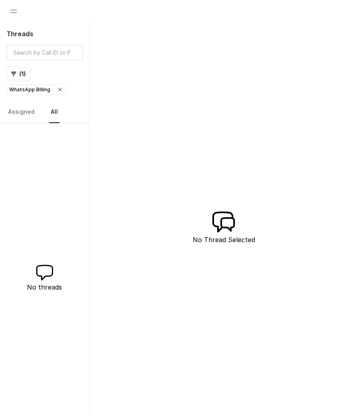
click at [41, 86] on p "WhatsApp Billing" at bounding box center [29, 90] width 41 height 8
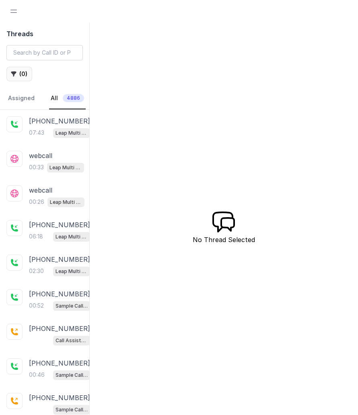
click at [16, 77] on button "( 0 )" at bounding box center [19, 74] width 26 height 14
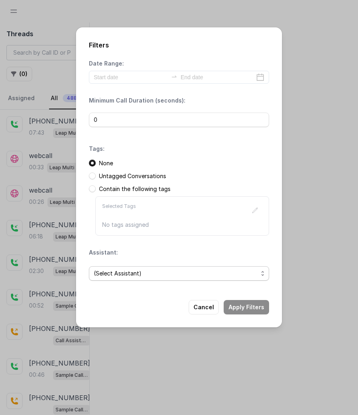
click at [155, 248] on span "(Select Assistant)" at bounding box center [176, 274] width 164 height 10
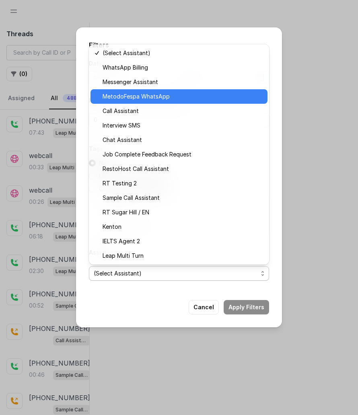
click at [173, 91] on div "MetodoFespa WhatsApp" at bounding box center [178, 96] width 177 height 14
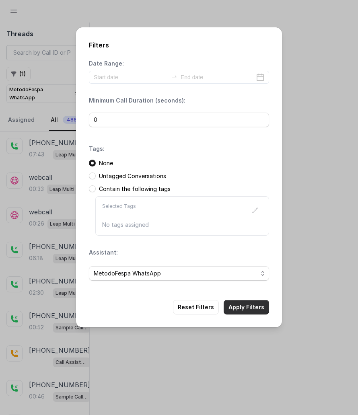
click at [244, 248] on button "Apply Filters" at bounding box center [246, 307] width 45 height 14
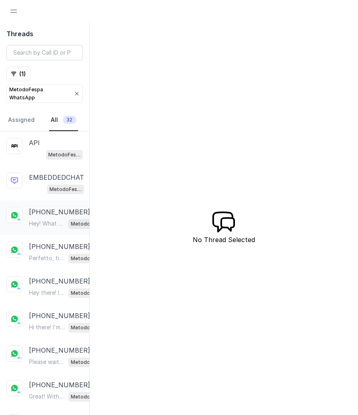
click at [52, 220] on p "Hey! What day and time would you prefer to be contacted? 😊" at bounding box center [47, 224] width 36 height 8
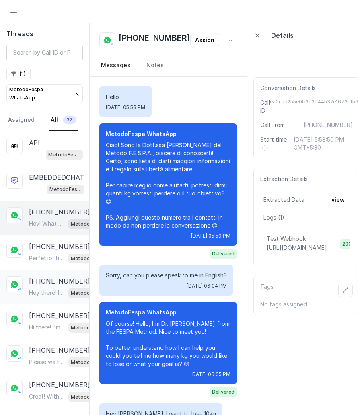
scroll to position [68, 0]
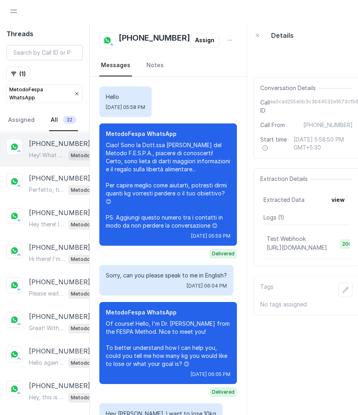
click at [46, 248] on p "Hey, this is Sonam from Max Solar. Do you have a couple of minutes to talk abou…" at bounding box center [47, 397] width 36 height 8
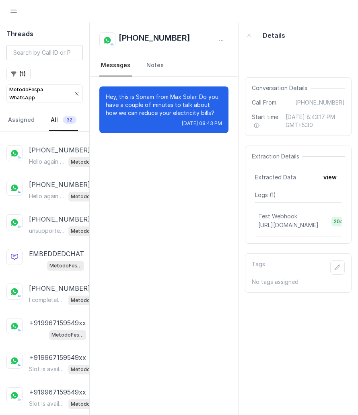
scroll to position [412, 0]
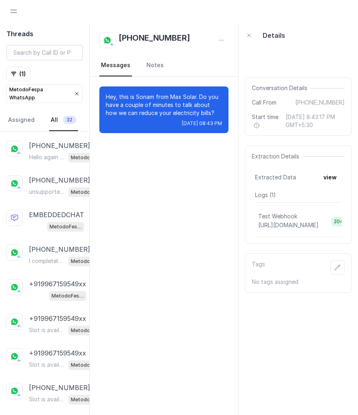
click at [46, 248] on p "Slot is available for [DATE] 15:00." Perfect, I confirm the call for [DATE] 3:0…" at bounding box center [47, 399] width 36 height 8
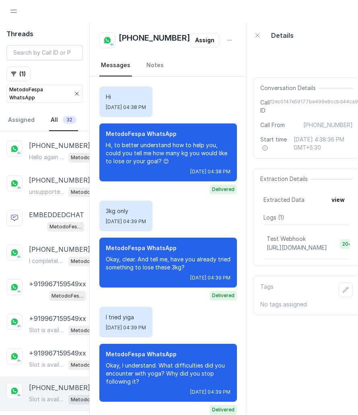
scroll to position [918, 0]
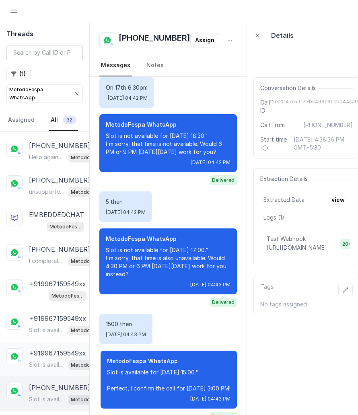
click at [48, 248] on p "Slot is available for [DATE] 19:00. Perfect, I confirm the call for [DATE] at 7…" at bounding box center [47, 365] width 36 height 8
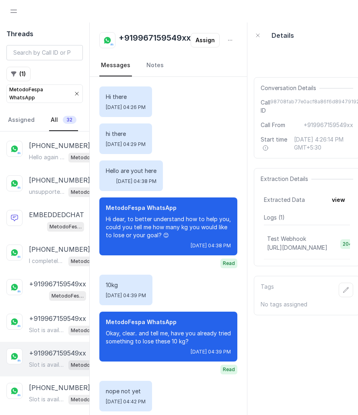
scroll to position [703, 0]
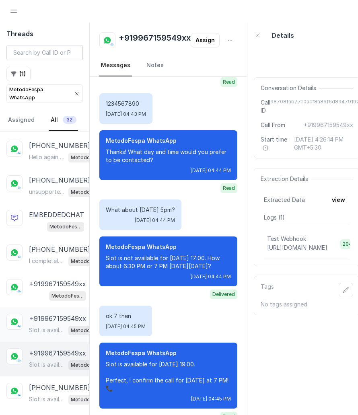
click at [56, 248] on div "+919967159549xx Slot is available for [DATE] 13:30. Perfect, I confirm the call…" at bounding box center [44, 324] width 89 height 35
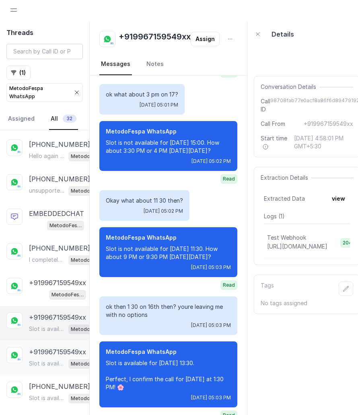
scroll to position [19, 0]
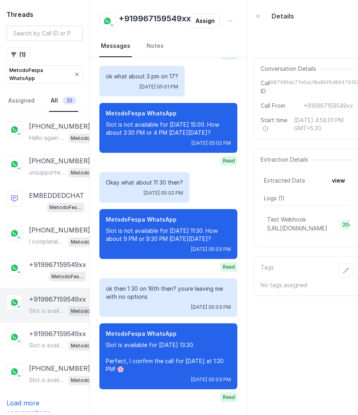
click at [33, 248] on p "Load more conversations" at bounding box center [44, 407] width 76 height 19
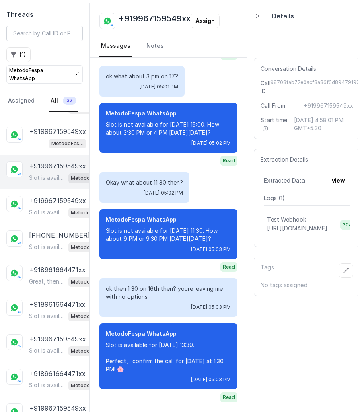
scroll to position [756, 0]
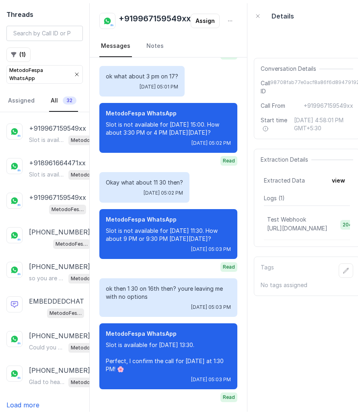
click at [31, 248] on div "API MetodoFespa WhatsApp EMBEDDEDCHAT MetodoFespa WhatsApp [PHONE_NUMBER] Hey! …" at bounding box center [44, 262] width 89 height 300
click at [31, 248] on p "Load more conversations" at bounding box center [44, 409] width 76 height 19
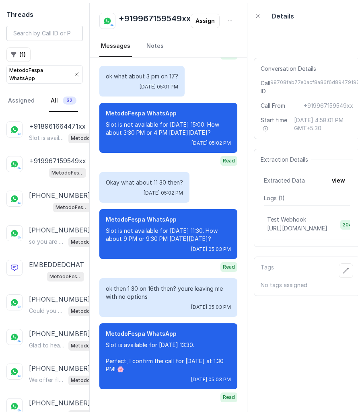
click at [31, 248] on p "Could you clarify what you're looking to sign up for?" at bounding box center [47, 415] width 36 height 8
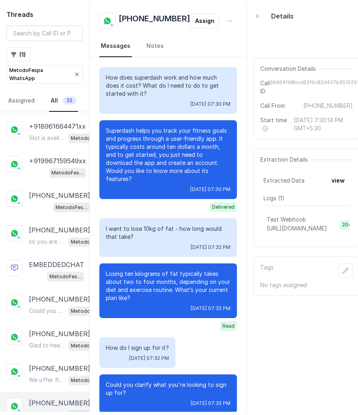
scroll to position [24, 0]
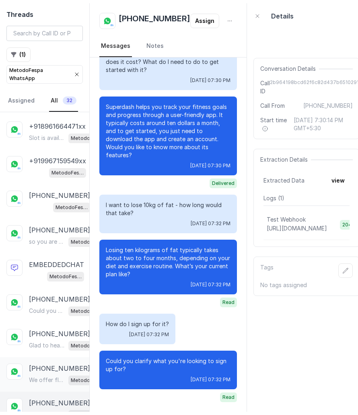
click at [42, 248] on p "[PHONE_NUMBER]" at bounding box center [59, 369] width 61 height 10
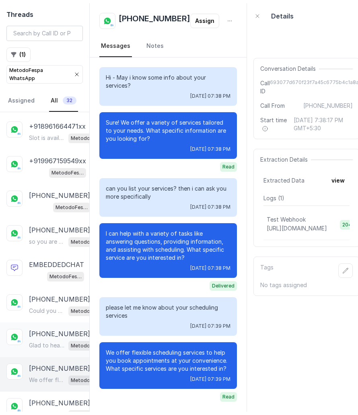
click at [58, 248] on p "Glad to hear that! What’s on your mind [DATE]?" at bounding box center [47, 345] width 36 height 8
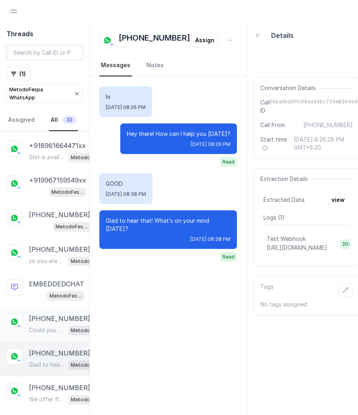
click at [64, 248] on p "[PHONE_NUMBER]" at bounding box center [59, 319] width 61 height 10
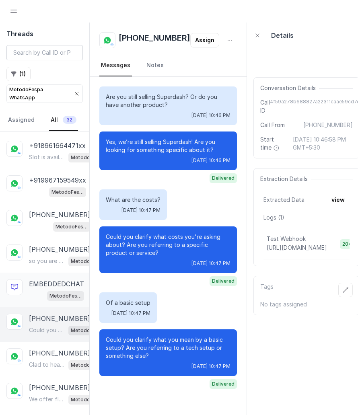
click at [63, 248] on p "EMBEDDEDCHAT" at bounding box center [56, 284] width 55 height 10
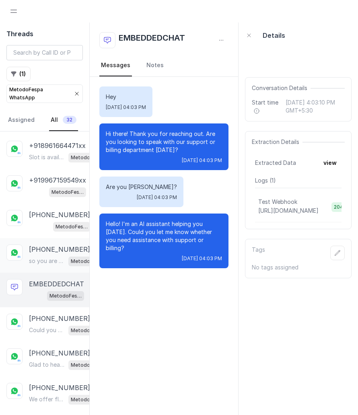
click at [66, 245] on p "[PHONE_NUMBER]" at bounding box center [59, 250] width 61 height 10
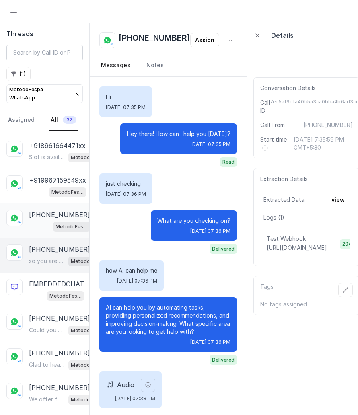
scroll to position [40, 0]
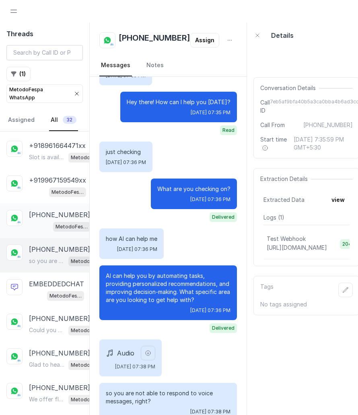
click at [66, 203] on div "[PHONE_NUMBER] MetodoFespa WhatsApp" at bounding box center [44, 220] width 89 height 35
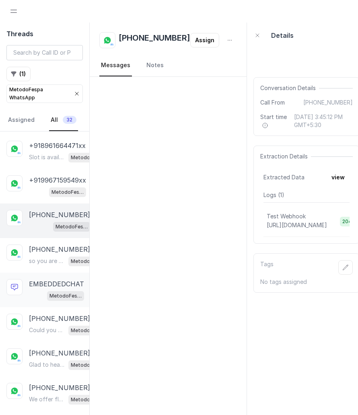
click at [49, 248] on div "MetodoFespa WhatsApp" at bounding box center [65, 295] width 37 height 10
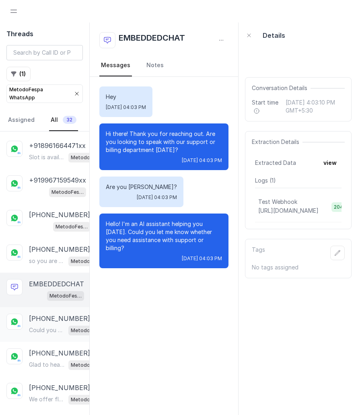
click at [64, 248] on div "[PHONE_NUMBER] Could you clarify what you mean by a basic setup? Are you referr…" at bounding box center [44, 324] width 89 height 35
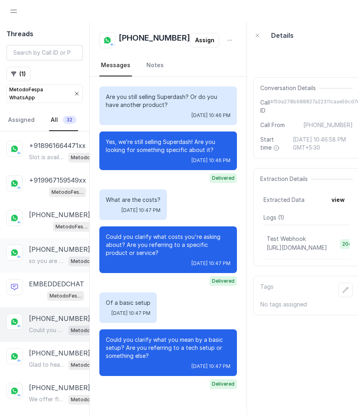
click at [58, 248] on p "so you are not able to respond to voice messages, right?" at bounding box center [47, 261] width 36 height 8
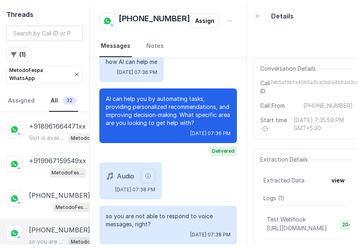
scroll to position [207, 0]
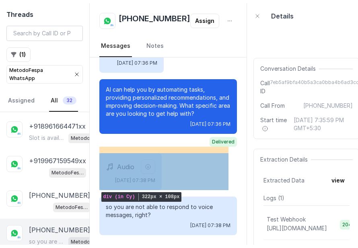
click at [210, 168] on div "Audio [DATE] 07:38 PM" at bounding box center [168, 171] width 138 height 37
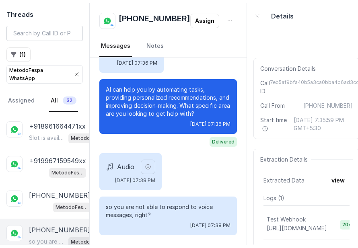
scroll to position [0, 0]
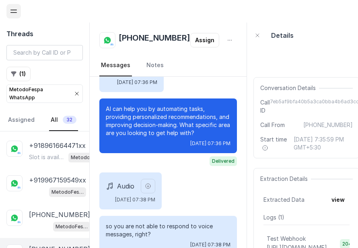
click at [12, 6] on button "Open navigation" at bounding box center [13, 11] width 14 height 14
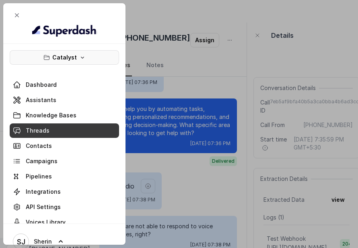
click at [22, 50] on button "Catalyst" at bounding box center [64, 57] width 109 height 14
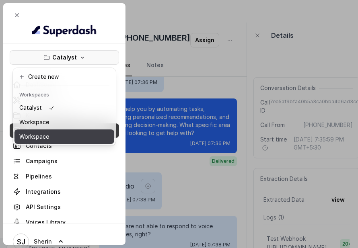
click at [62, 135] on button "Workspace" at bounding box center [64, 136] width 100 height 14
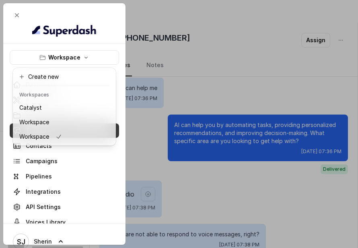
scroll to position [183, 0]
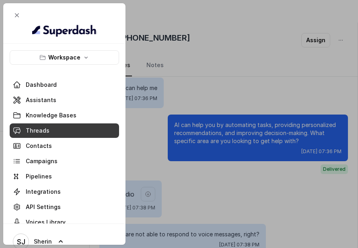
click at [166, 144] on div at bounding box center [179, 124] width 358 height 248
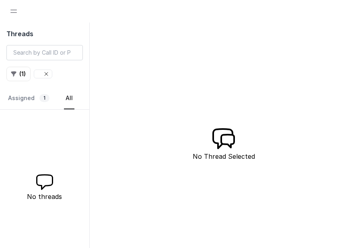
click at [45, 75] on icon "button" at bounding box center [46, 74] width 6 height 6
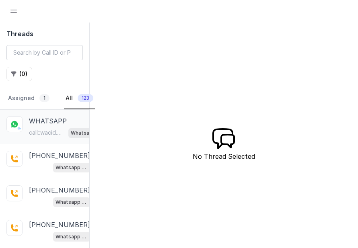
click at [37, 123] on p "WHATSAPP" at bounding box center [48, 121] width 38 height 10
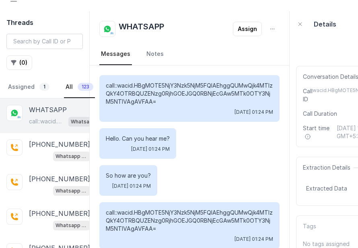
scroll to position [4, 0]
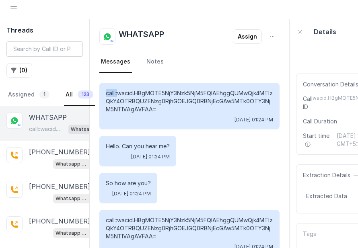
drag, startPoint x: 105, startPoint y: 92, endPoint x: 117, endPoint y: 92, distance: 12.9
click at [117, 92] on div "call::wacid.HBgMOTE5NjY3Nzk5NjM5FQIAEhggQUMwQjk4MTIzQkY4OTRBQUZENzg0RjhGOEJGQ0R…" at bounding box center [189, 106] width 180 height 47
drag, startPoint x: 211, startPoint y: 122, endPoint x: 272, endPoint y: 122, distance: 61.5
click at [272, 122] on span "[DATE] 01:24 PM" at bounding box center [253, 120] width 39 height 6
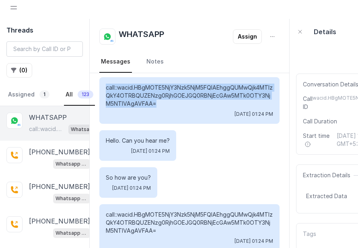
drag, startPoint x: 163, startPoint y: 105, endPoint x: 105, endPoint y: 88, distance: 60.3
click at [106, 88] on p "call::wacid.HBgMOTE5NjY3Nzk5NjM5FQIAEhggQUMwQjk4MTIzQkY4OTRBQUZENzg0RjhGOEJGQ0R…" at bounding box center [189, 96] width 167 height 24
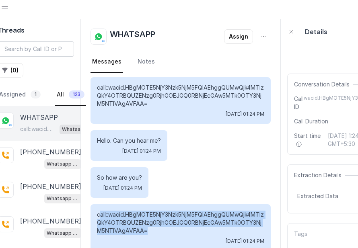
drag, startPoint x: 162, startPoint y: 227, endPoint x: 99, endPoint y: 216, distance: 65.0
click at [99, 215] on p "call::wacid.HBgMOTE5NjY3Nzk5NjM5FQIAEhggQUMwQjk4MTIzQkY4OTRBQUZENzg0RjhGOEJGQ0R…" at bounding box center [180, 223] width 167 height 24
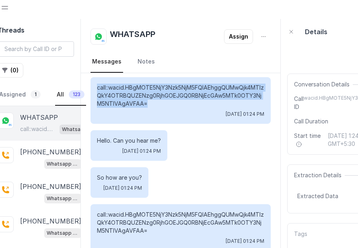
drag, startPoint x: 164, startPoint y: 104, endPoint x: 98, endPoint y: 90, distance: 67.4
click at [98, 90] on p "call::wacid.HBgMOTE5NjY3Nzk5NjM5FQIAEhggQUMwQjk4MTIzQkY4OTRBQUZENzg0RjhGOEJGQ0R…" at bounding box center [180, 96] width 167 height 24
